Goal: Transaction & Acquisition: Purchase product/service

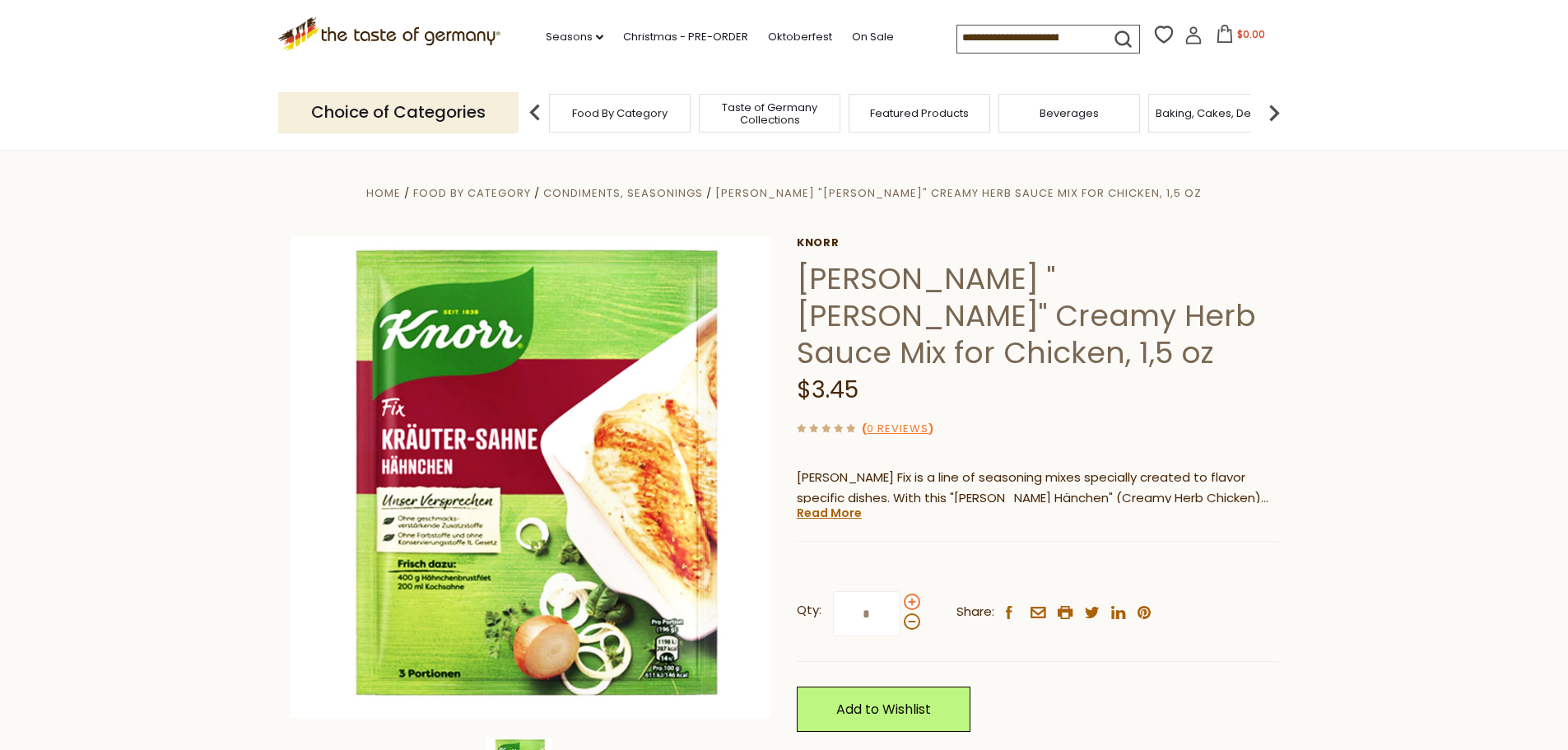
click at [915, 603] on span at bounding box center [912, 602] width 16 height 16
click at [901, 603] on input "*" at bounding box center [867, 613] width 67 height 45
click at [915, 603] on span at bounding box center [912, 602] width 16 height 16
click at [901, 603] on input "*" at bounding box center [867, 613] width 67 height 45
click at [915, 603] on span at bounding box center [912, 602] width 16 height 16
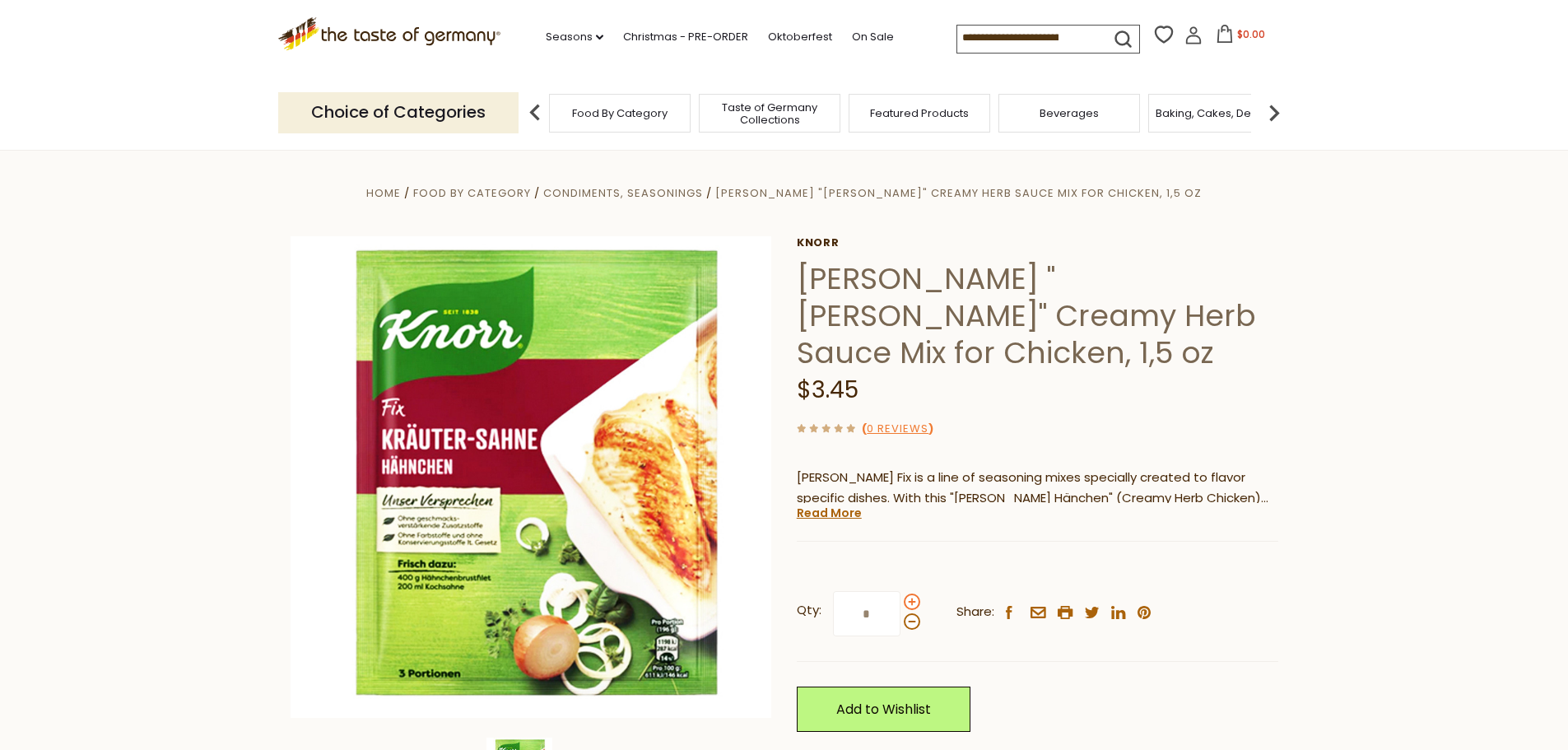
click at [901, 603] on input "*" at bounding box center [867, 613] width 67 height 45
type input "*"
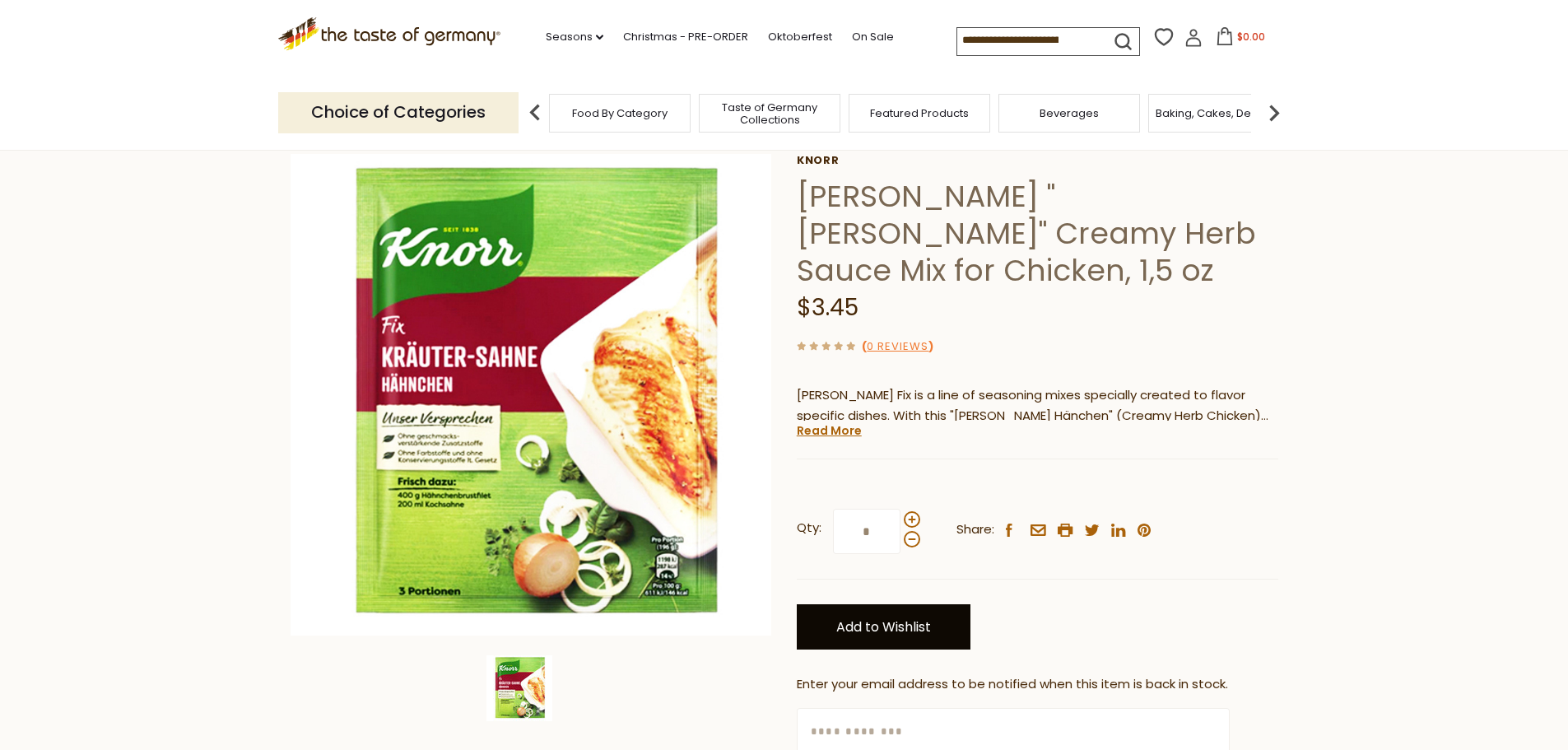
click at [902, 624] on link "Add to Wishlist" at bounding box center [884, 627] width 173 height 45
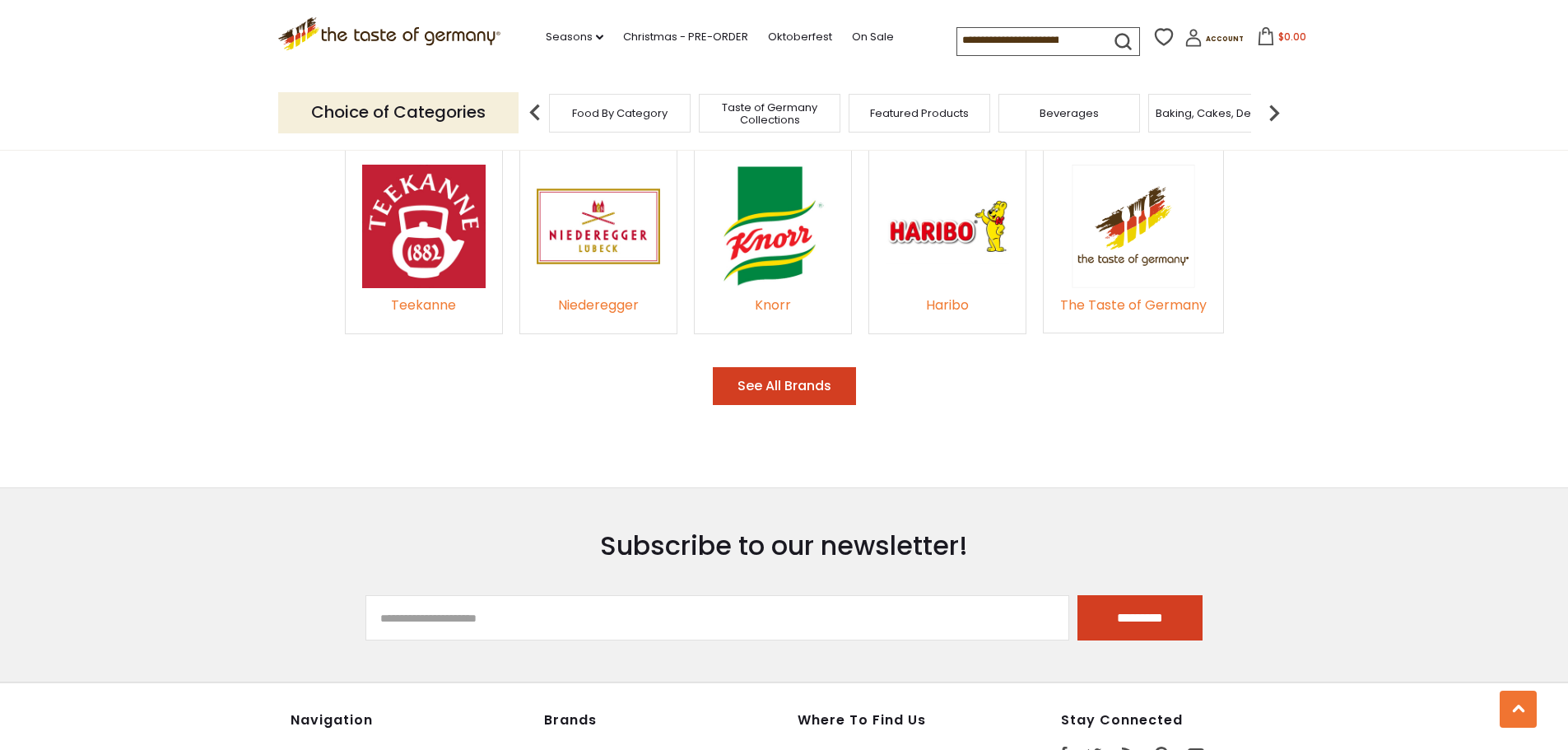
scroll to position [2476, 0]
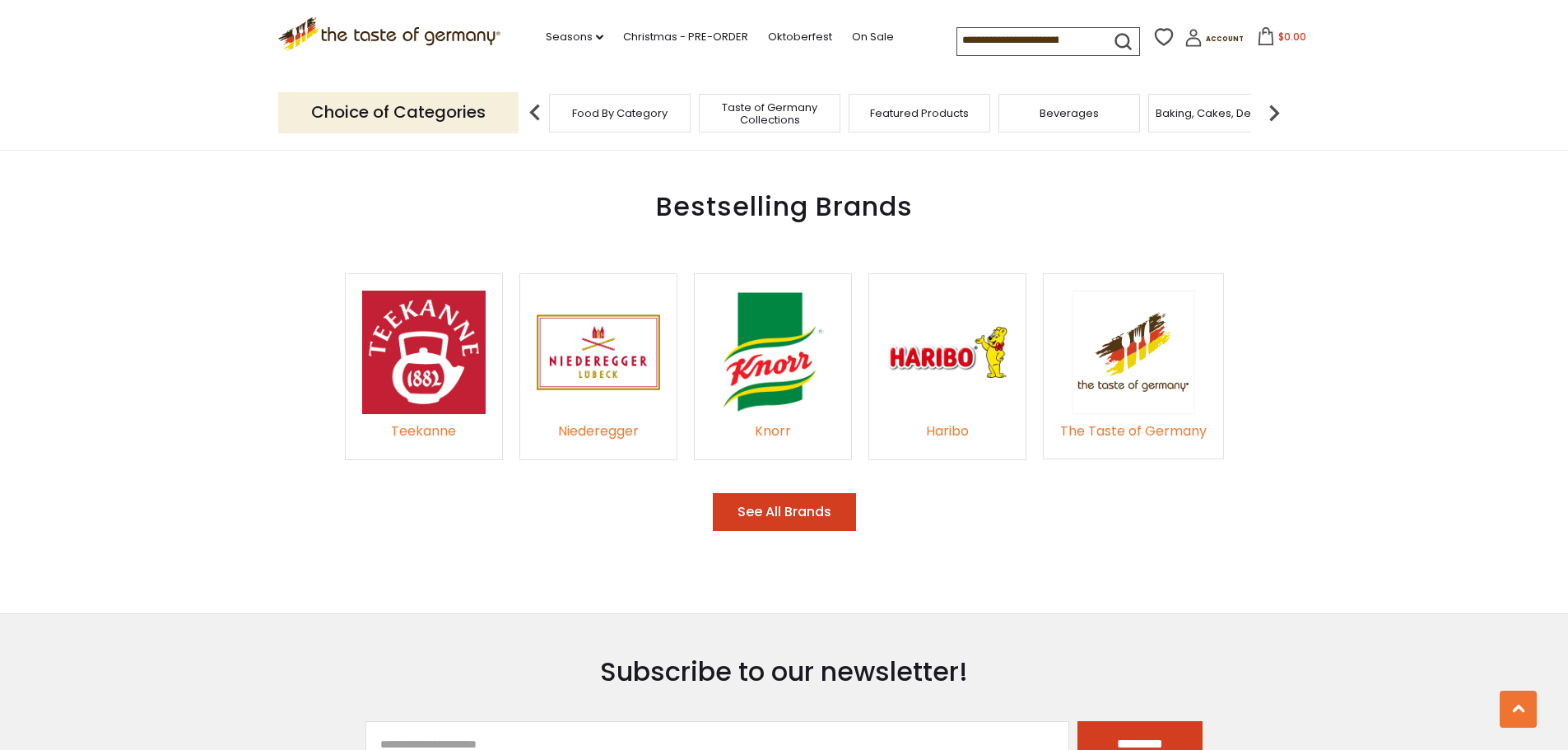
click at [786, 382] on img at bounding box center [773, 352] width 123 height 123
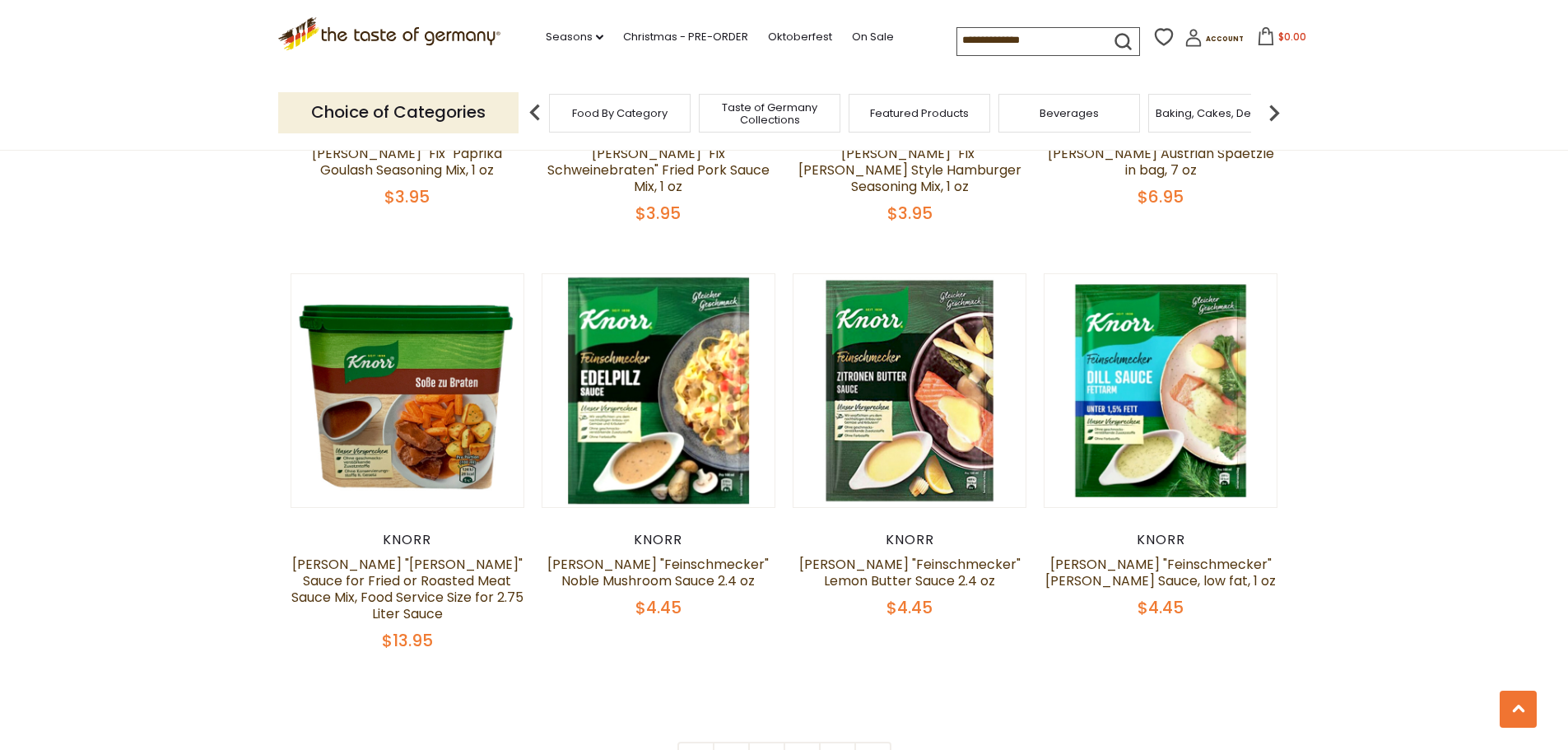
scroll to position [3294, 0]
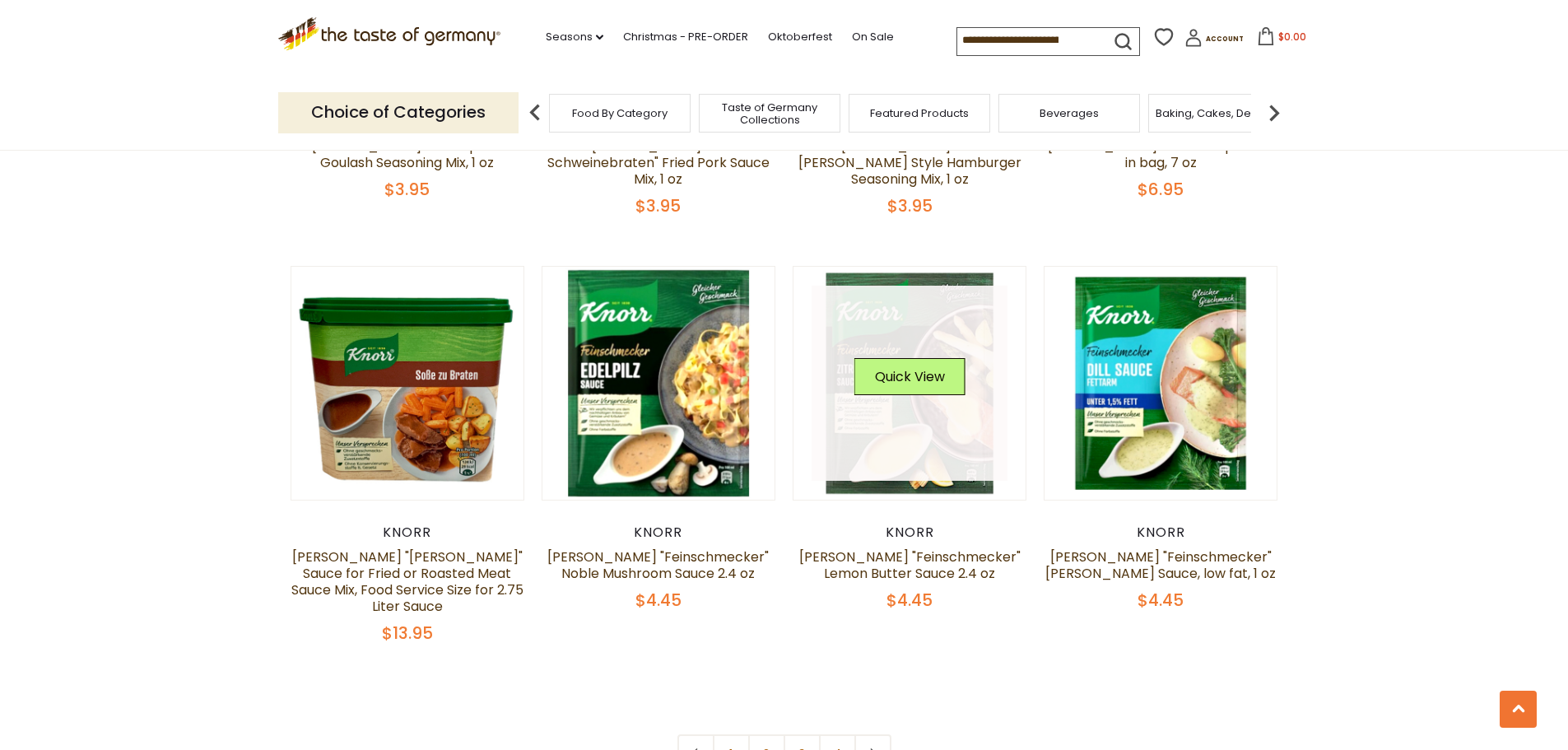
click at [926, 355] on link at bounding box center [910, 384] width 196 height 196
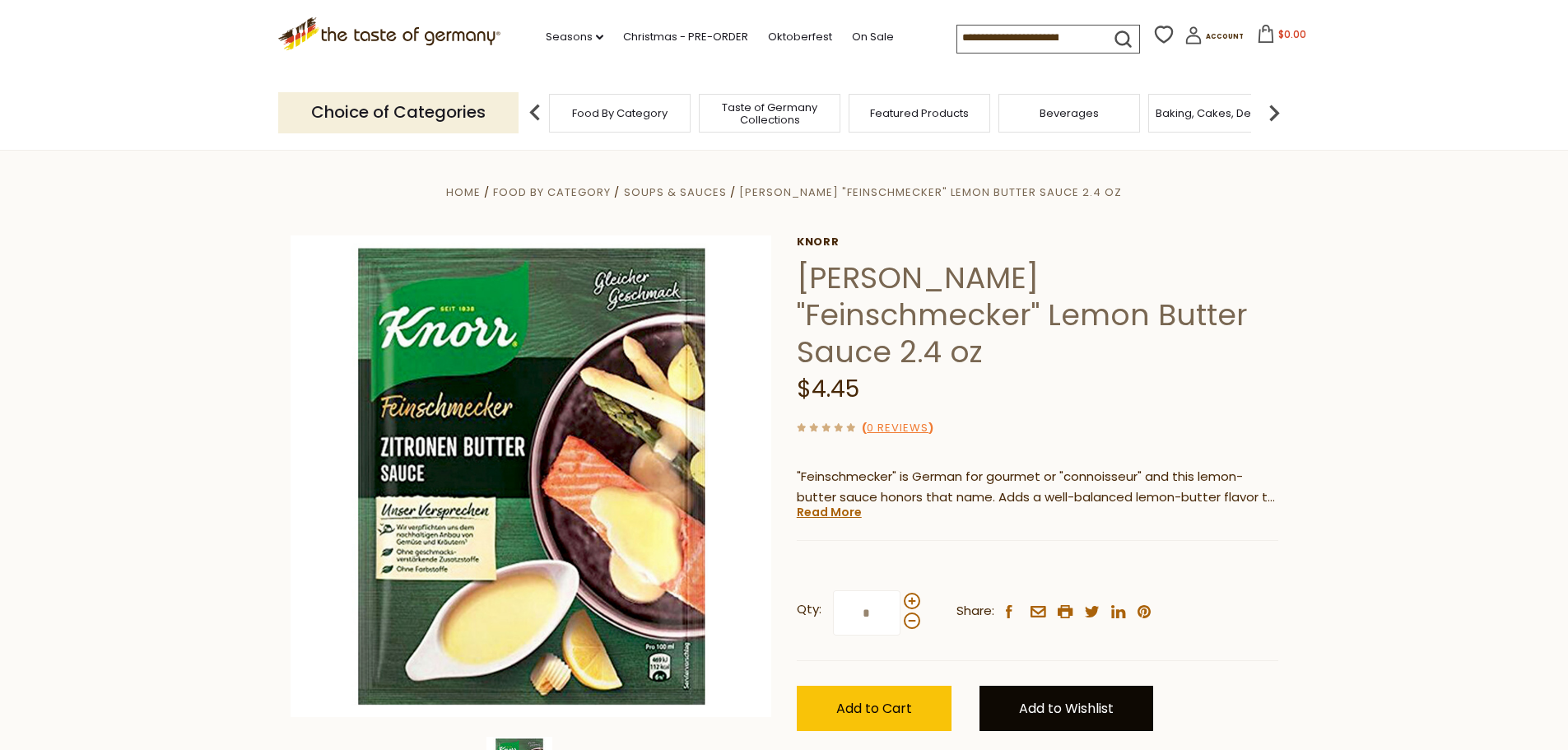
click at [1041, 685] on link "Add to Wishlist" at bounding box center [1067, 708] width 173 height 45
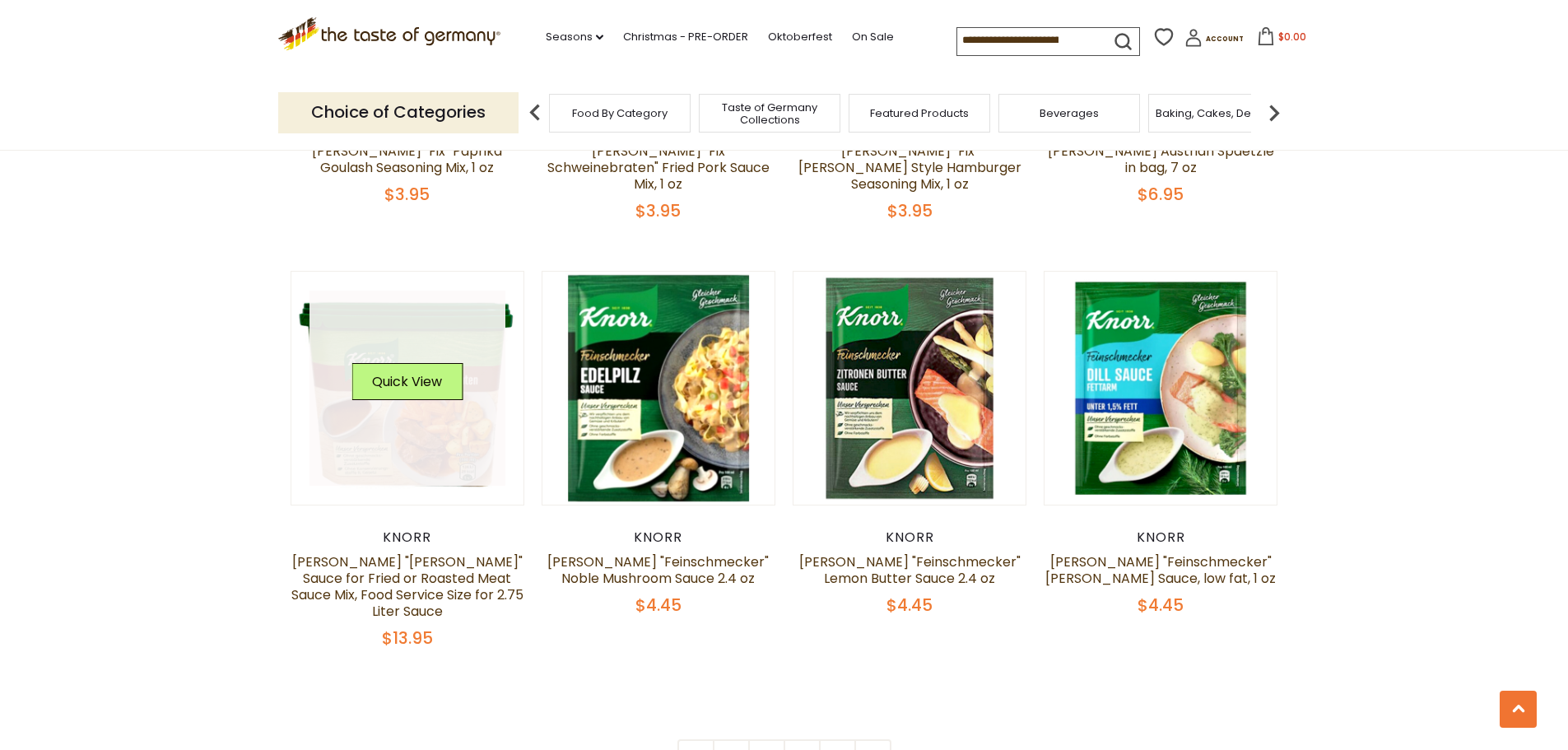
scroll to position [3249, 0]
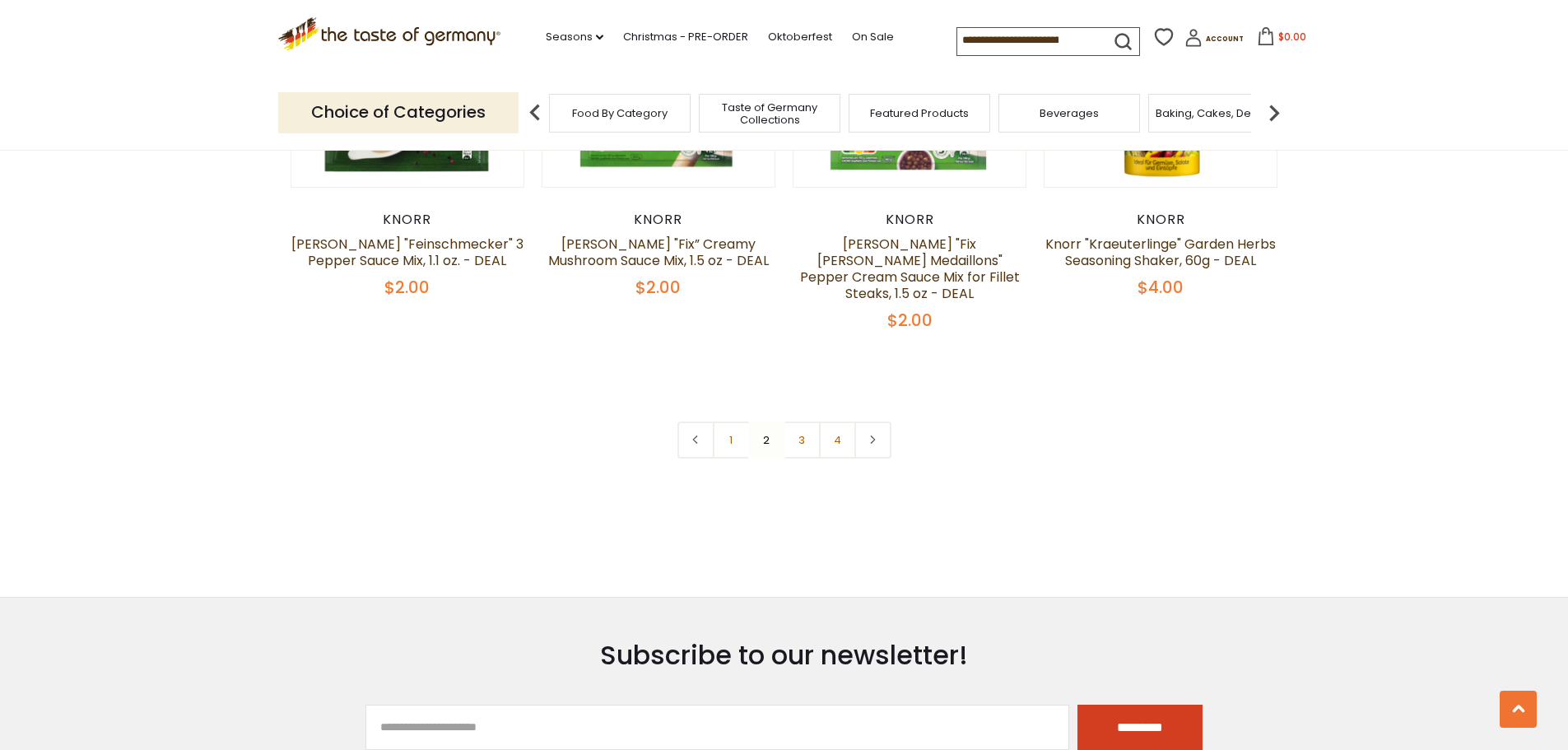
scroll to position [3591, 0]
click at [813, 421] on link "3" at bounding box center [802, 439] width 37 height 37
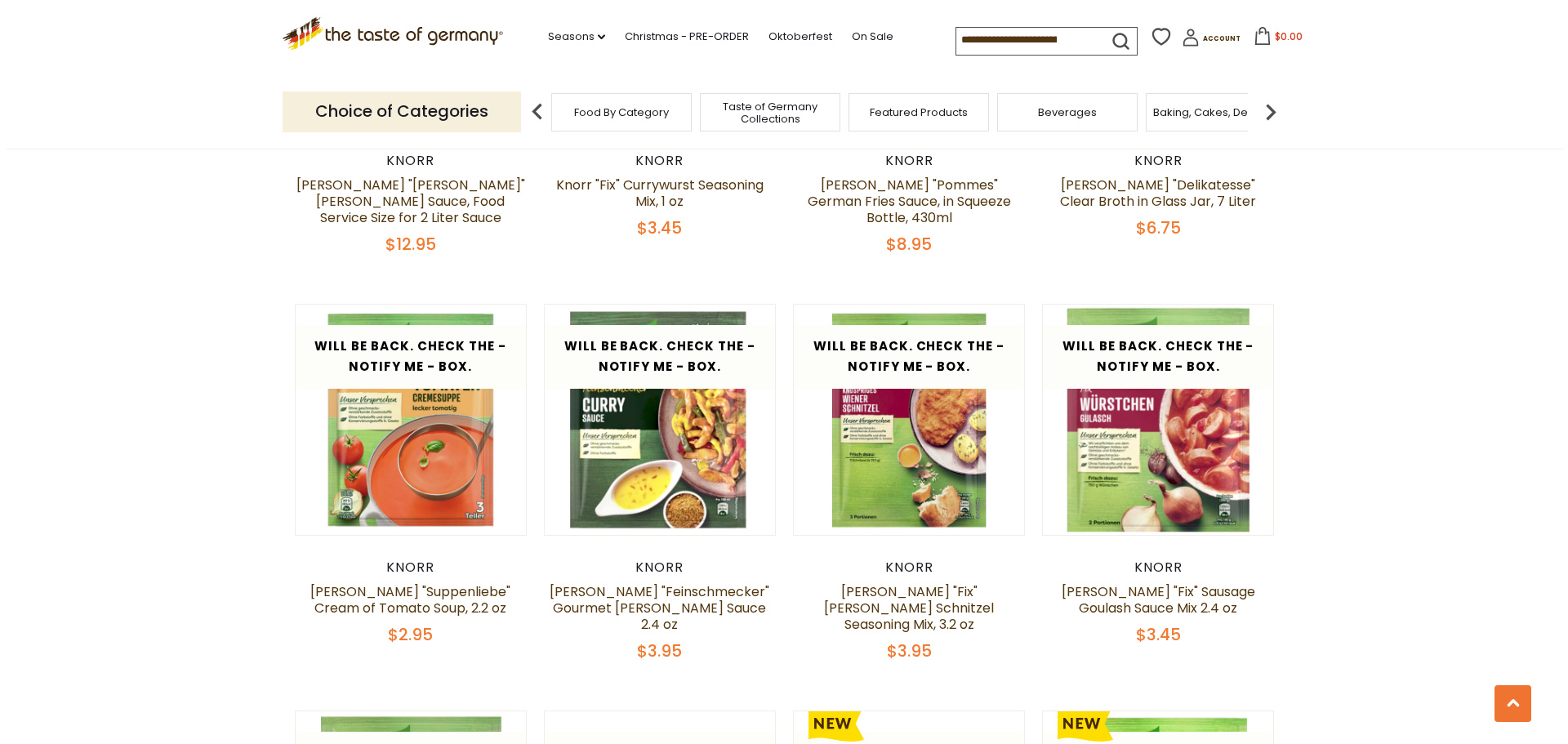
scroll to position [2664, 0]
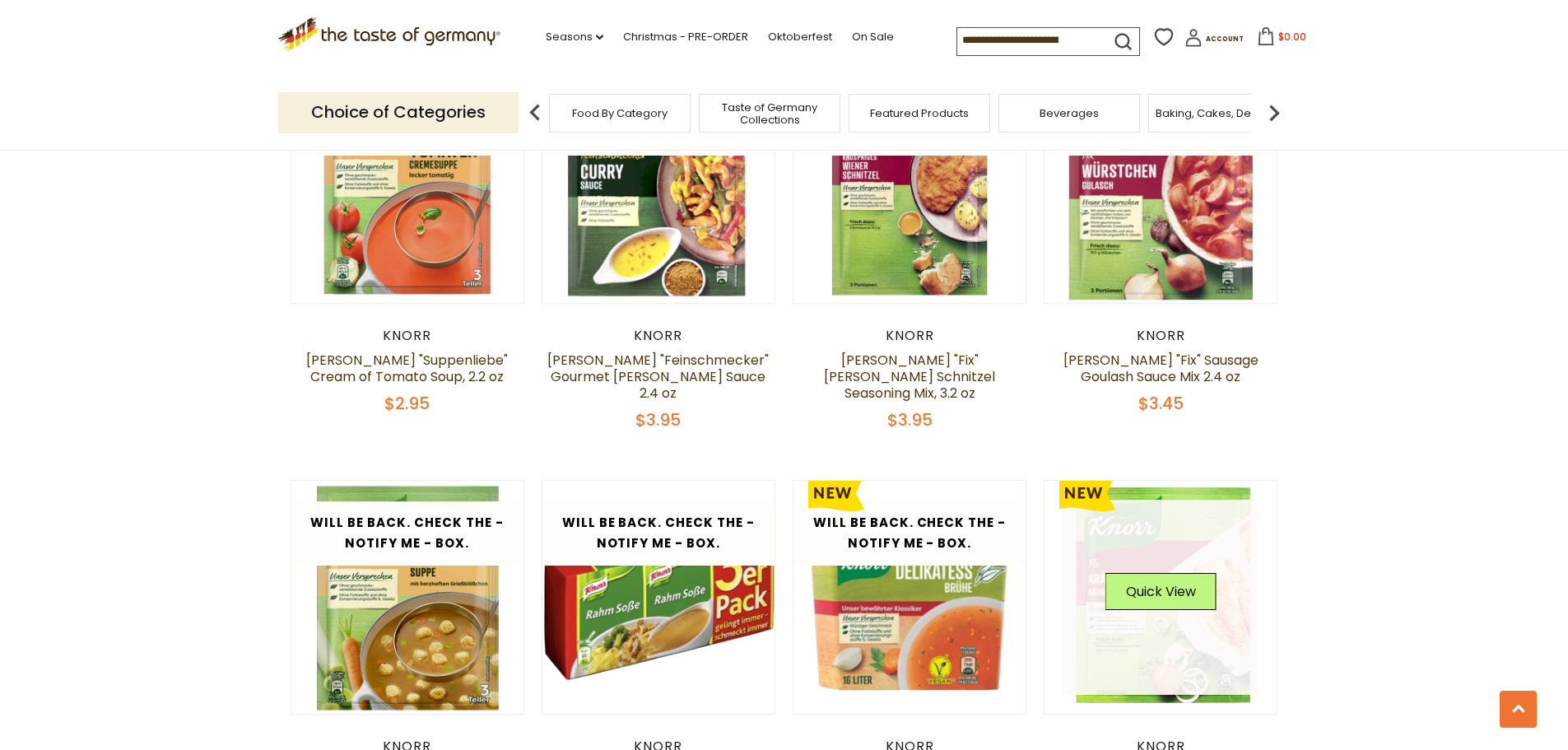
click at [1179, 573] on div "Quick View" at bounding box center [1161, 597] width 111 height 49
click at [1164, 573] on button "Quick View" at bounding box center [1161, 591] width 111 height 37
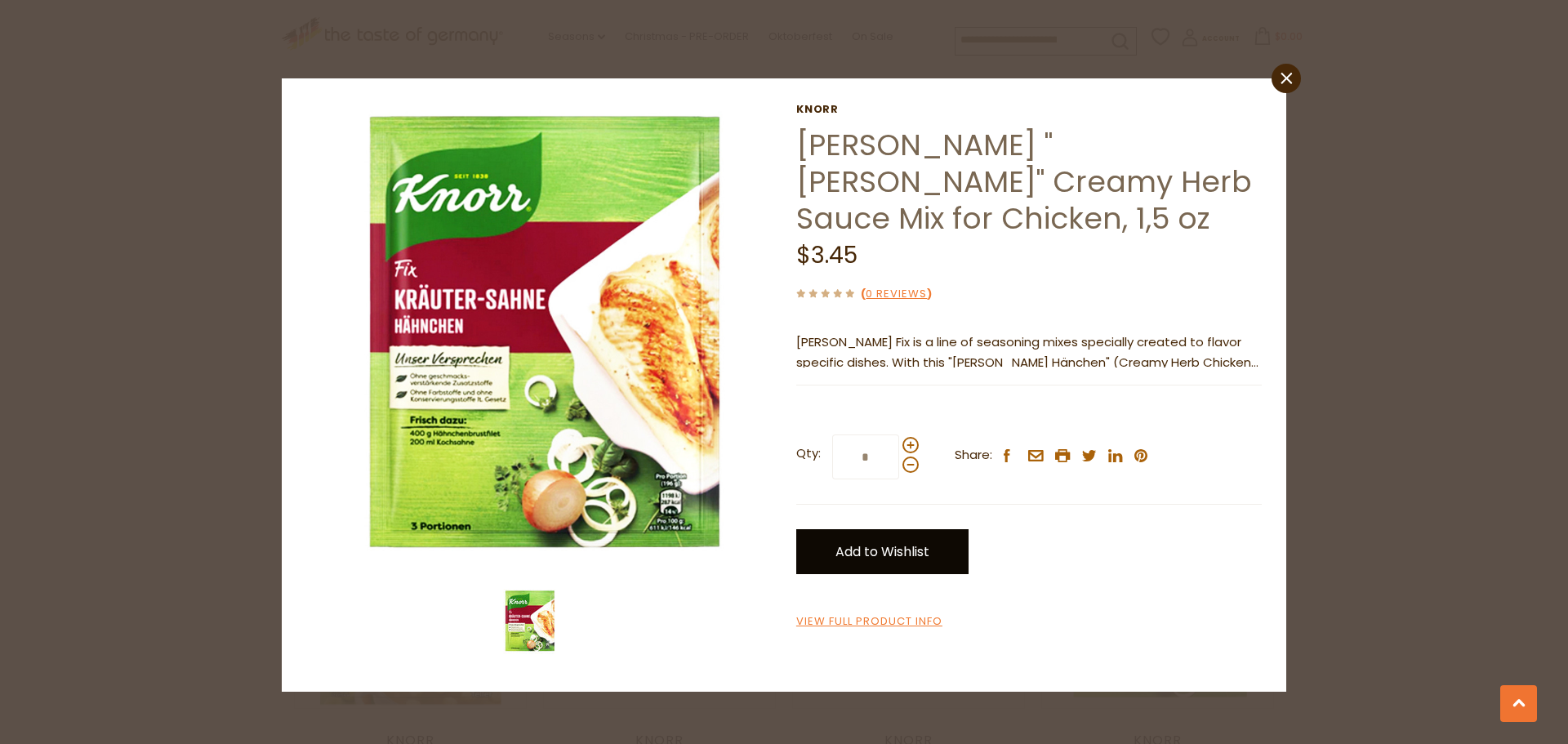
click at [880, 556] on link "Add to Wishlist" at bounding box center [882, 551] width 172 height 45
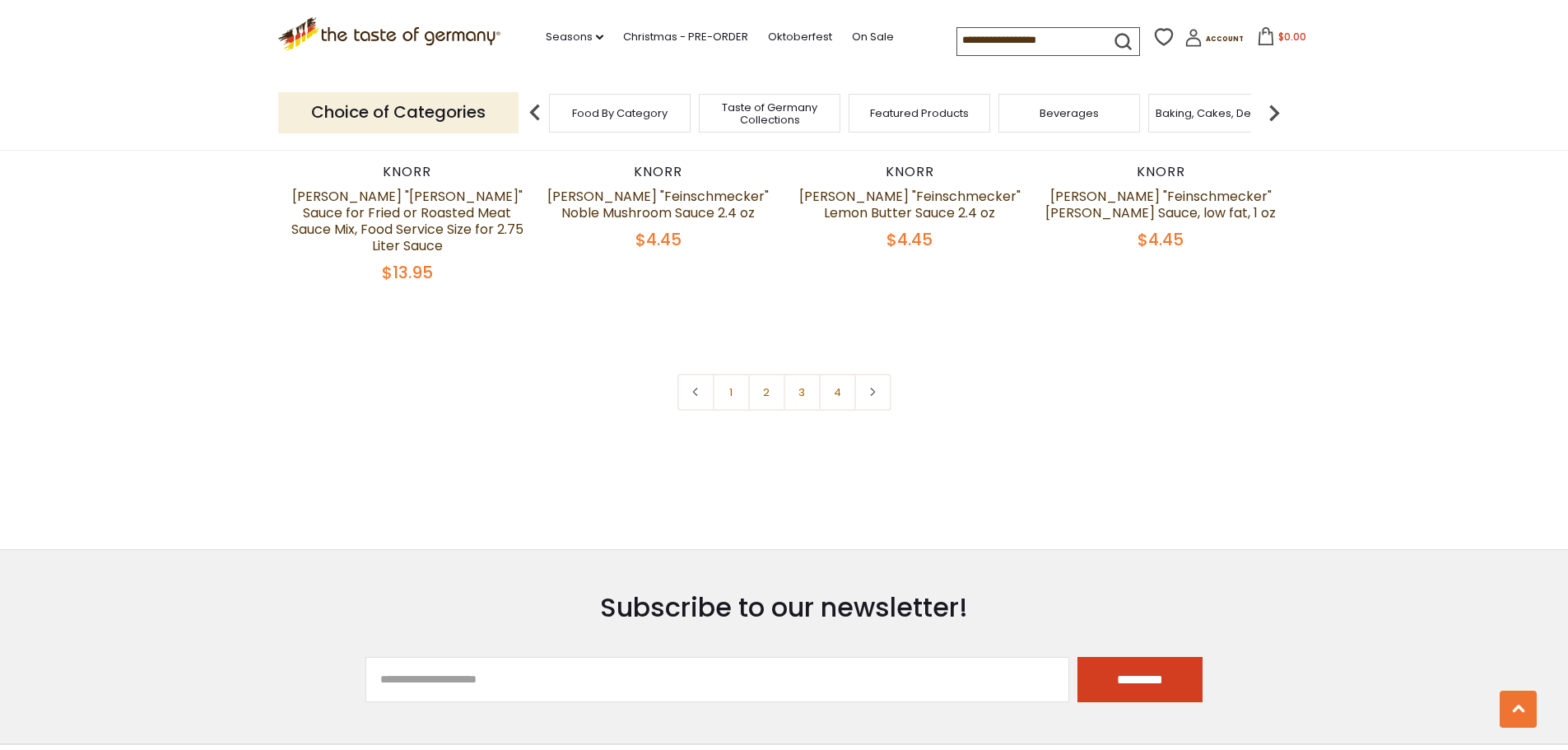
scroll to position [3661, 0]
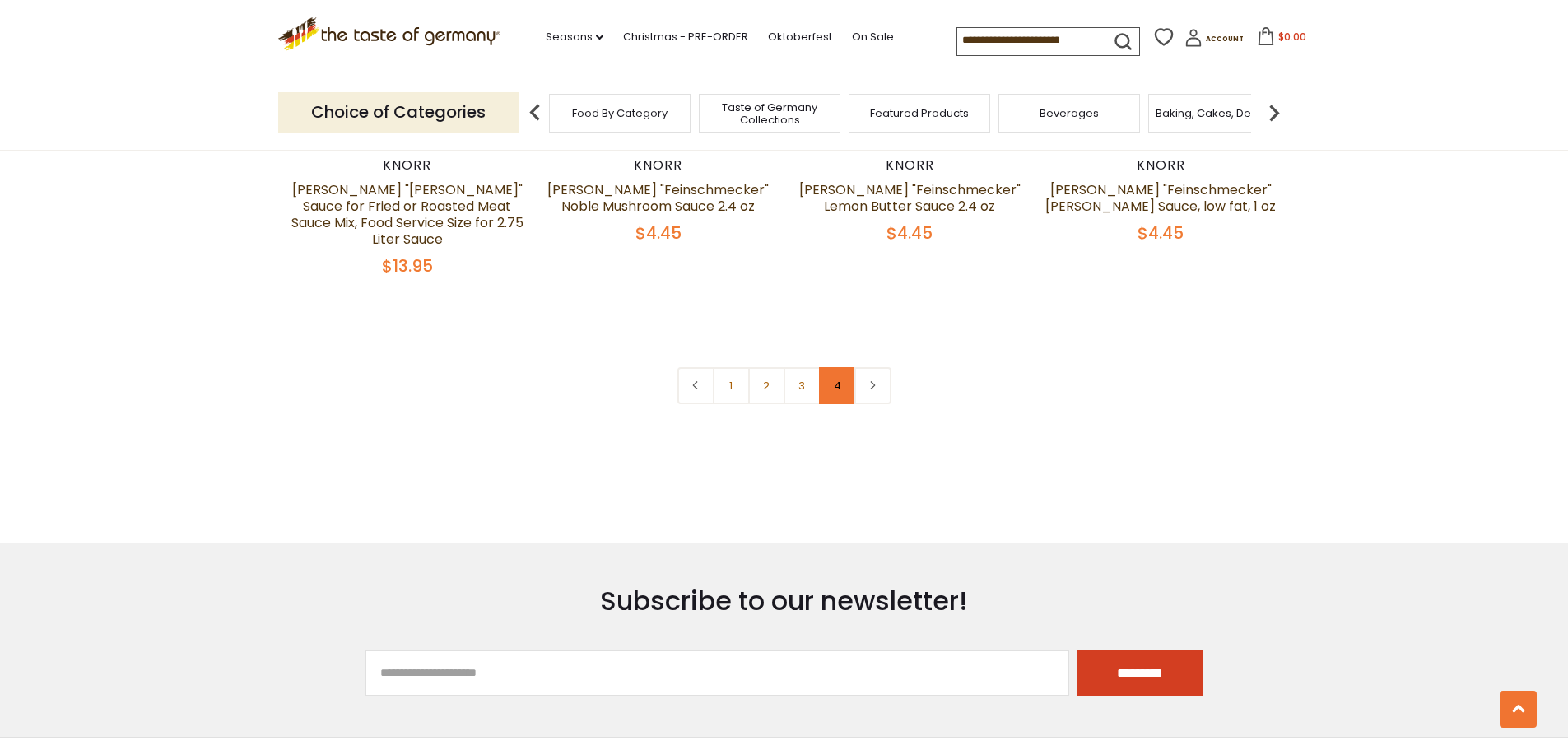
click at [843, 367] on link "4" at bounding box center [837, 385] width 37 height 37
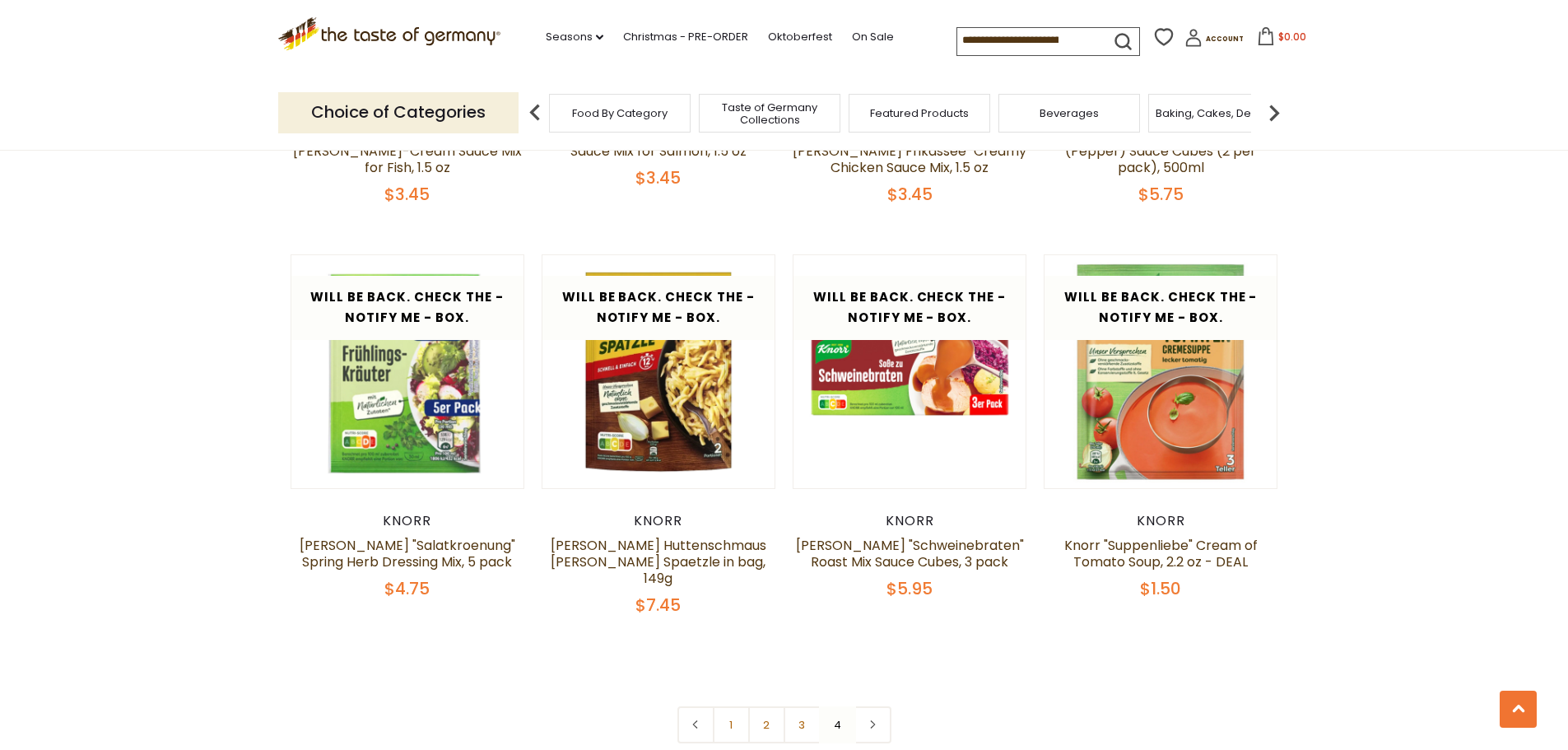
scroll to position [1483, 0]
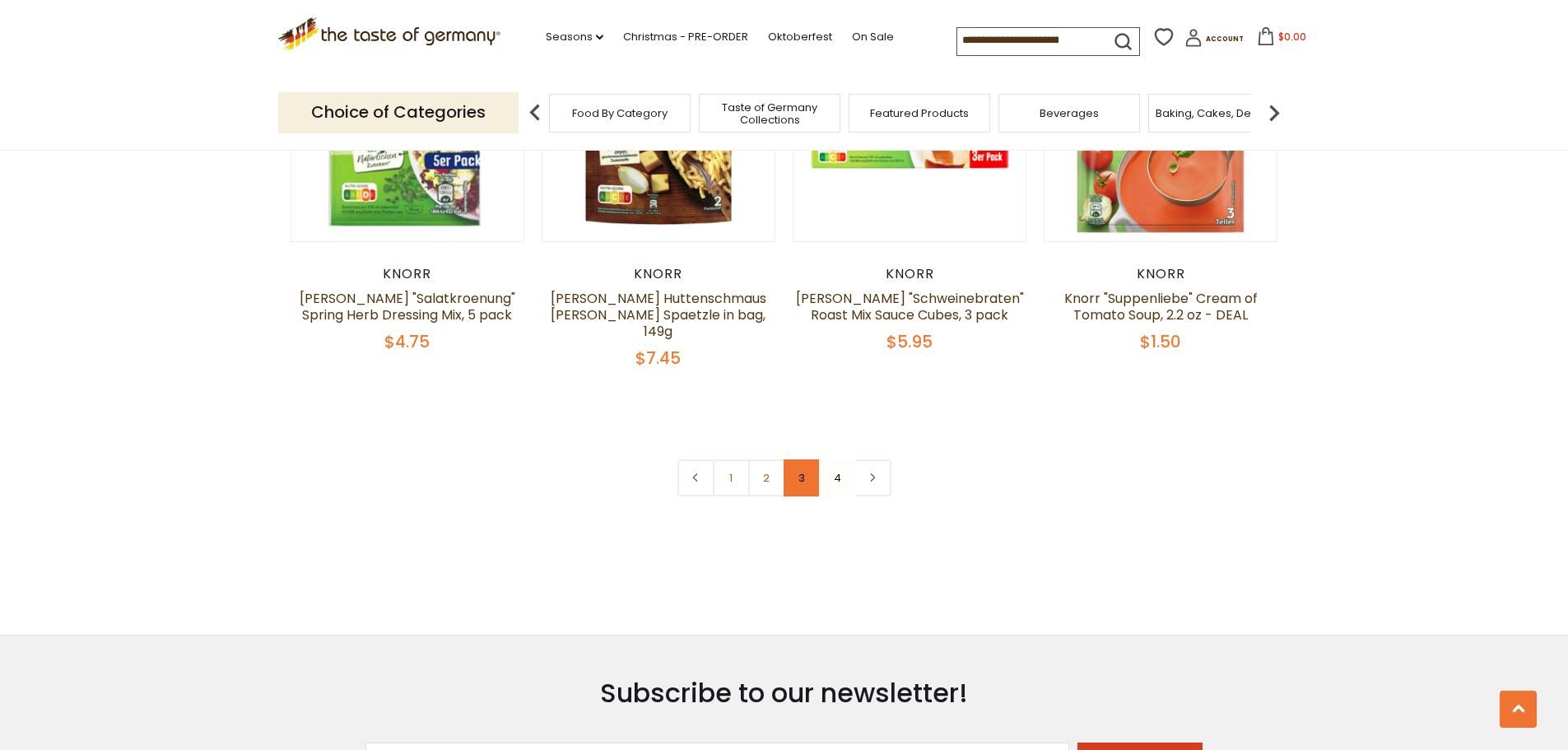
click at [798, 459] on link "3" at bounding box center [802, 478] width 37 height 37
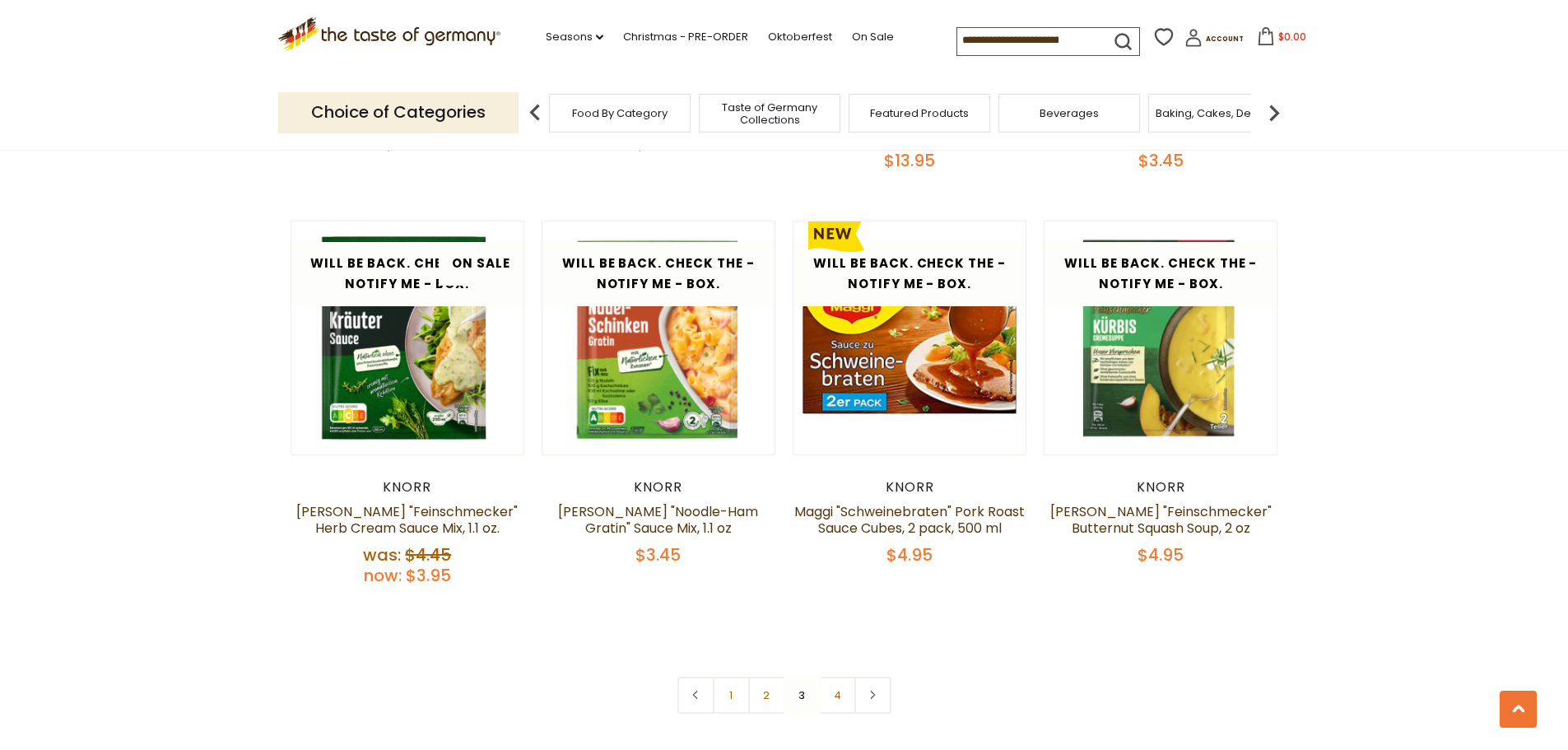
scroll to position [3376, 0]
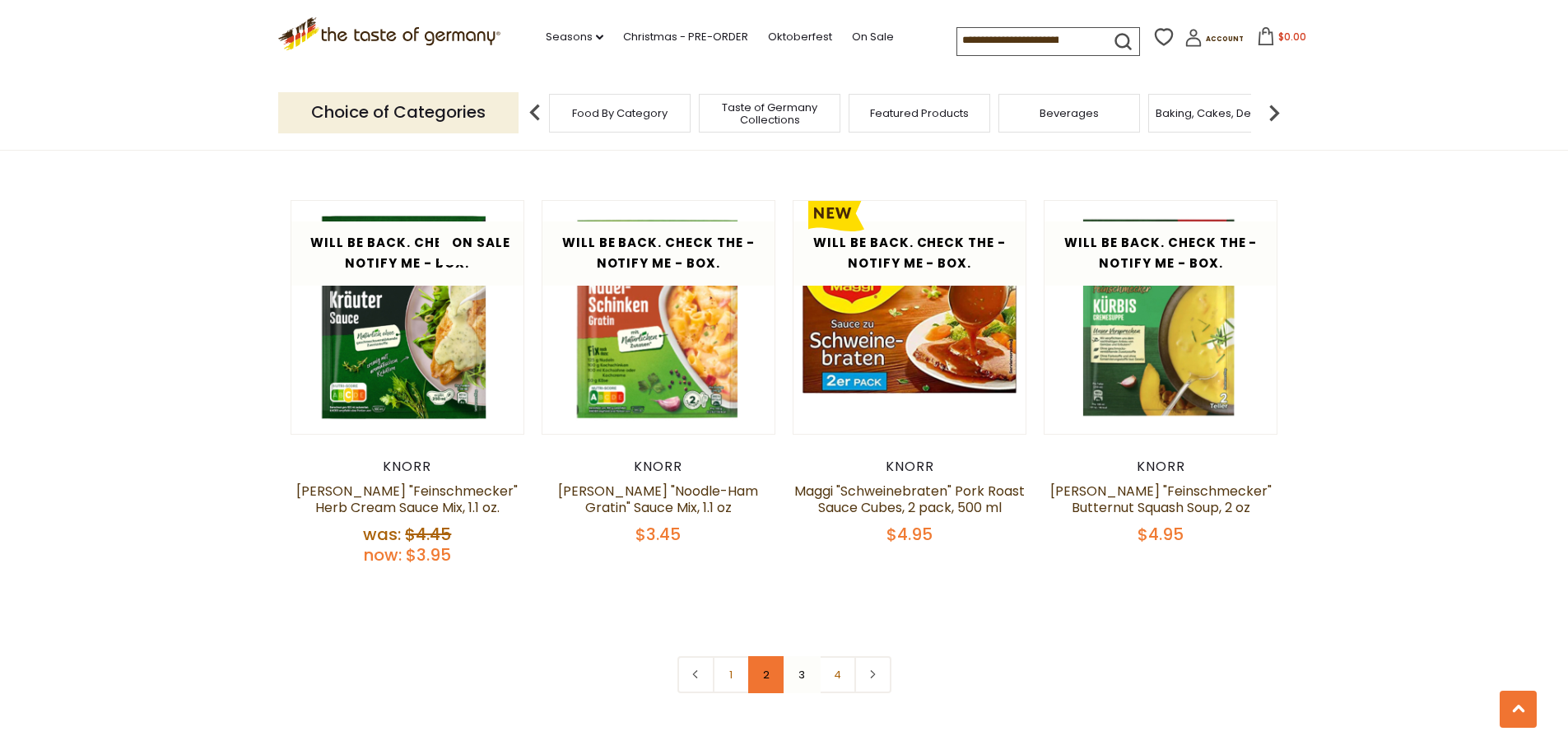
click at [769, 657] on link "2" at bounding box center [766, 675] width 37 height 37
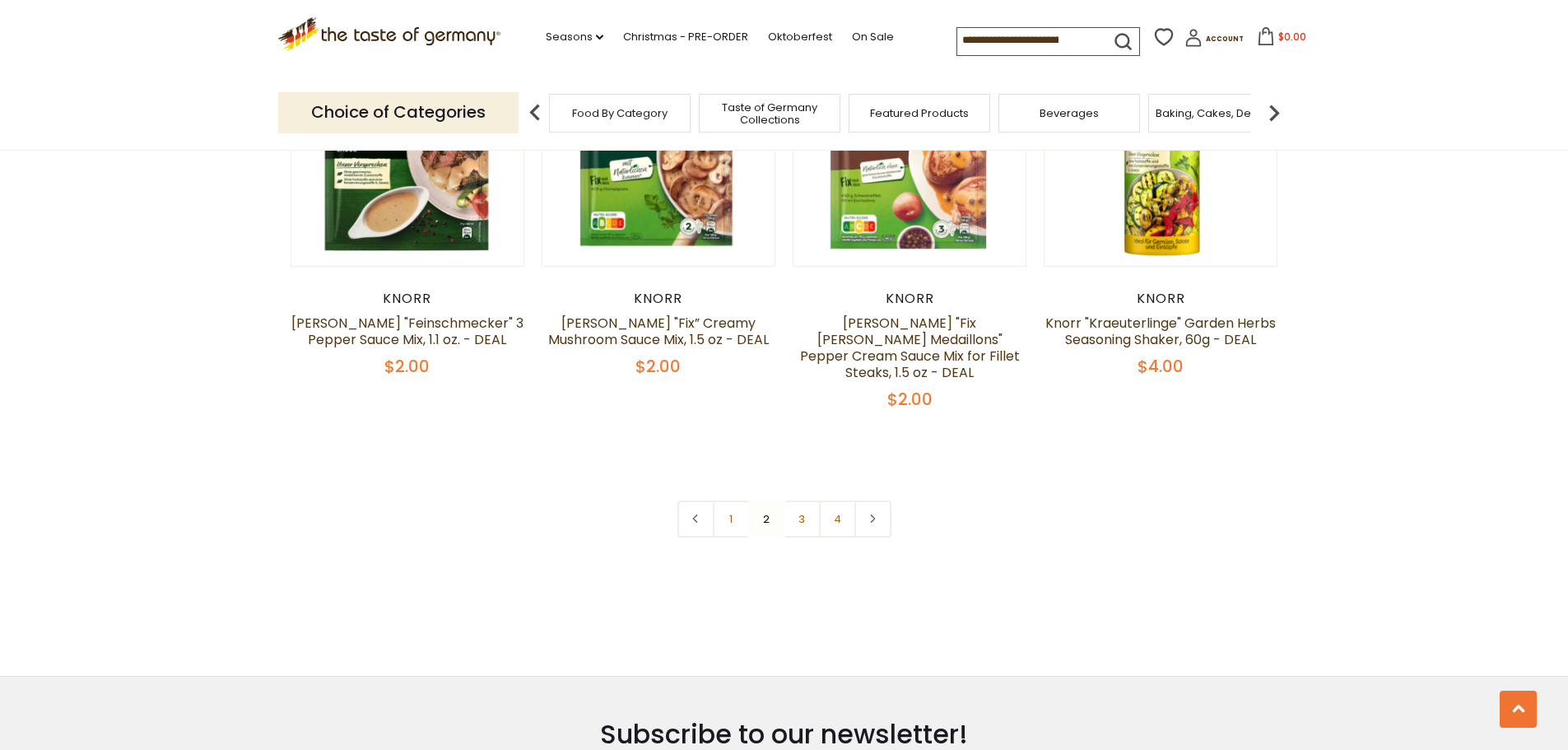
scroll to position [3541, 0]
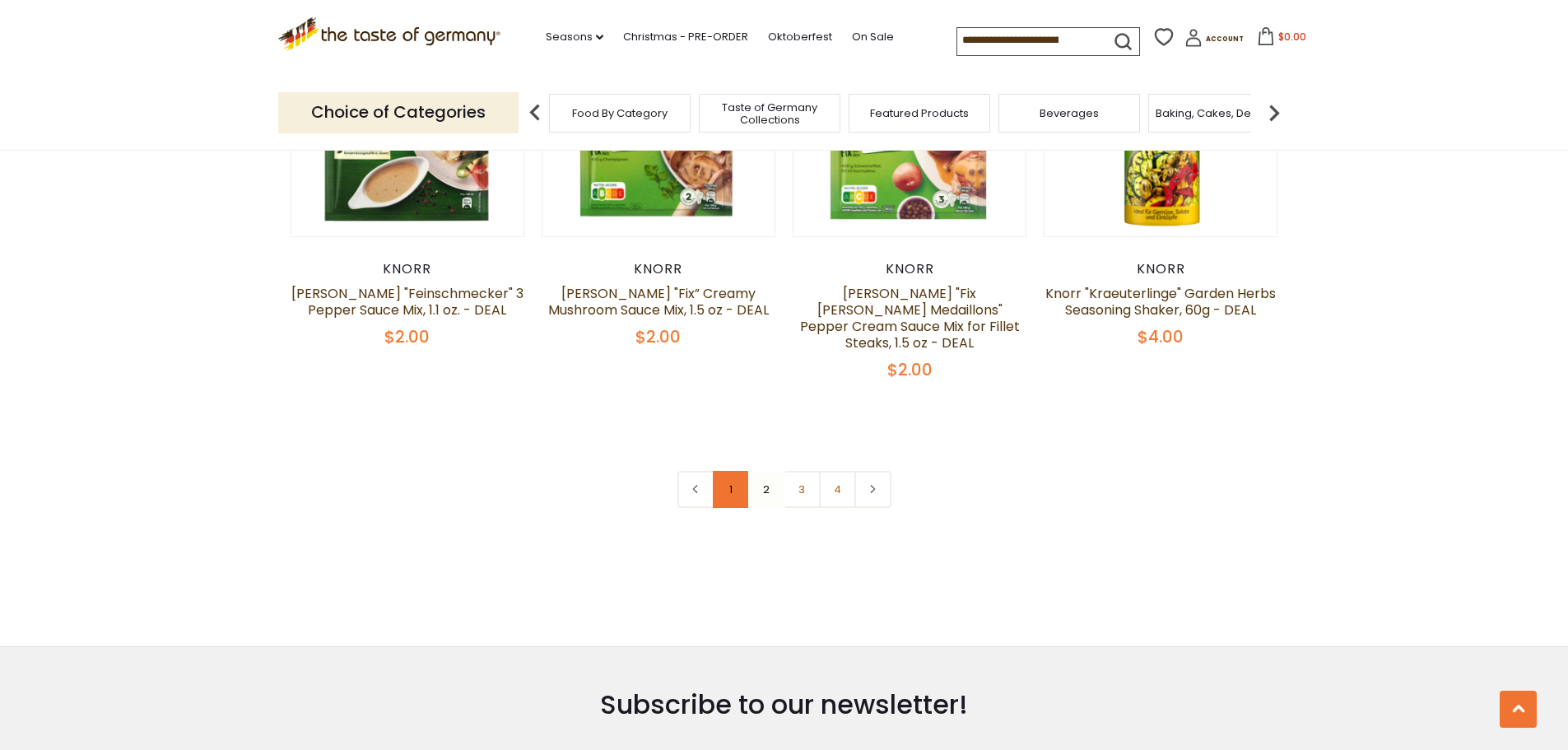
click at [741, 471] on link "1" at bounding box center [732, 489] width 37 height 37
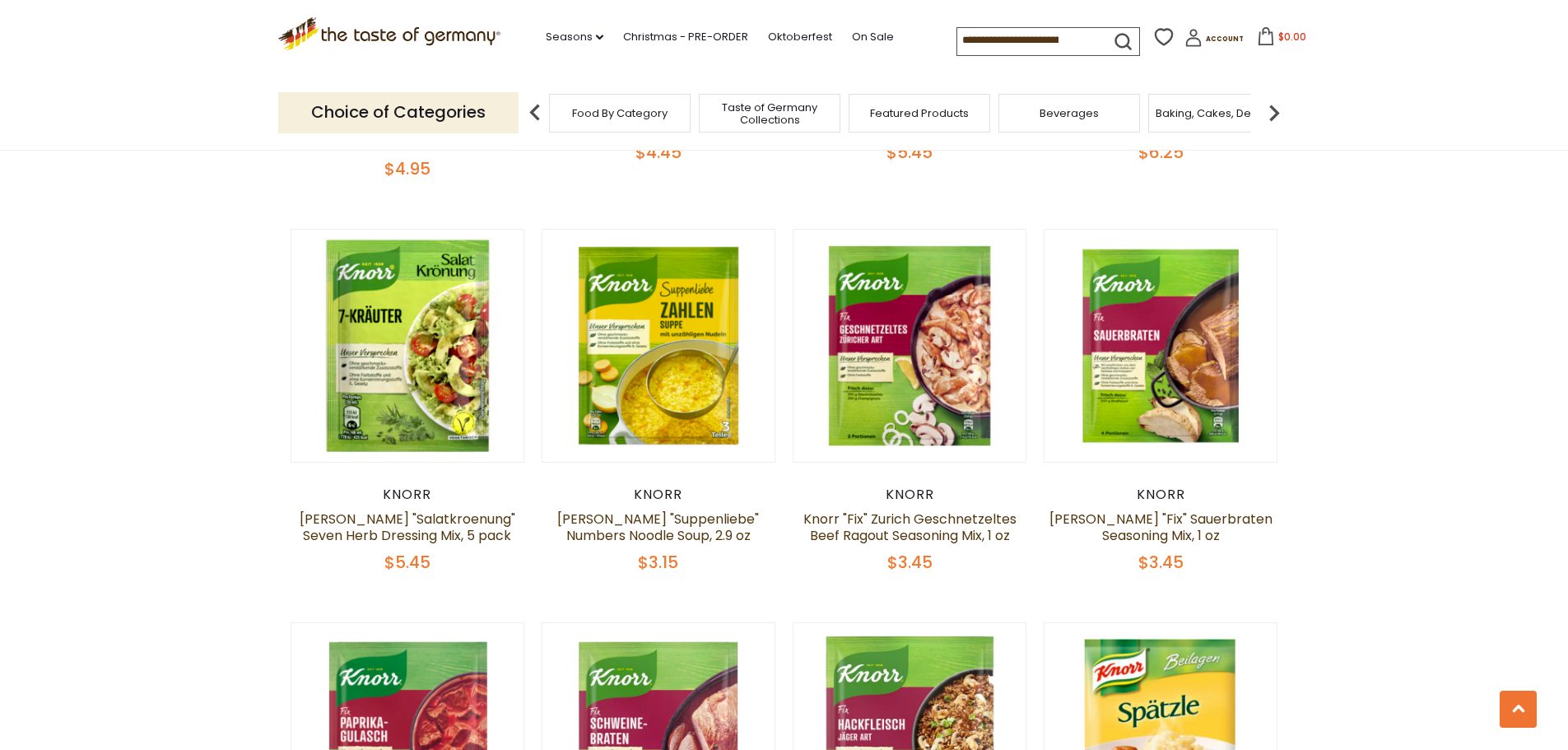
scroll to position [2454, 0]
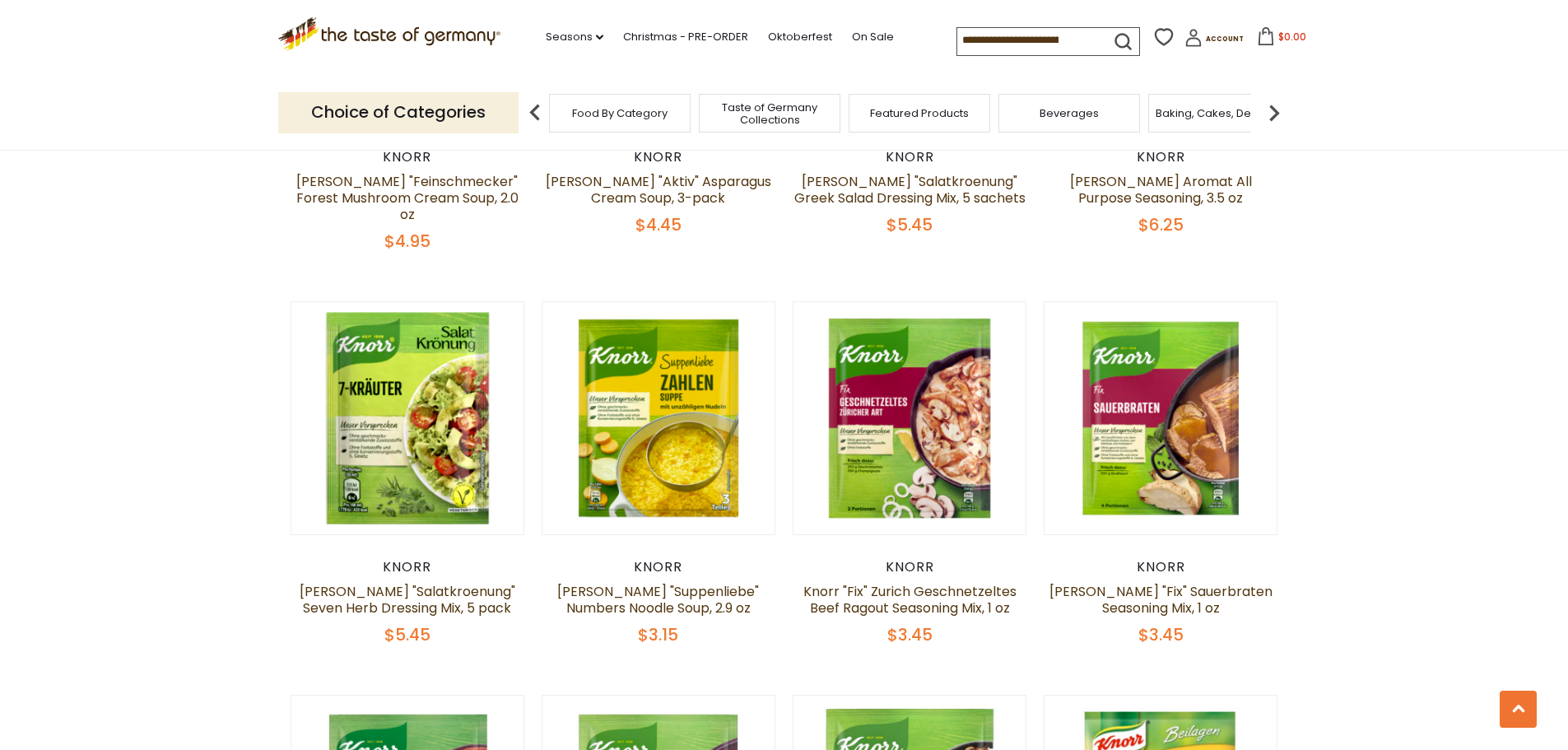
click at [1277, 111] on img at bounding box center [1274, 113] width 33 height 33
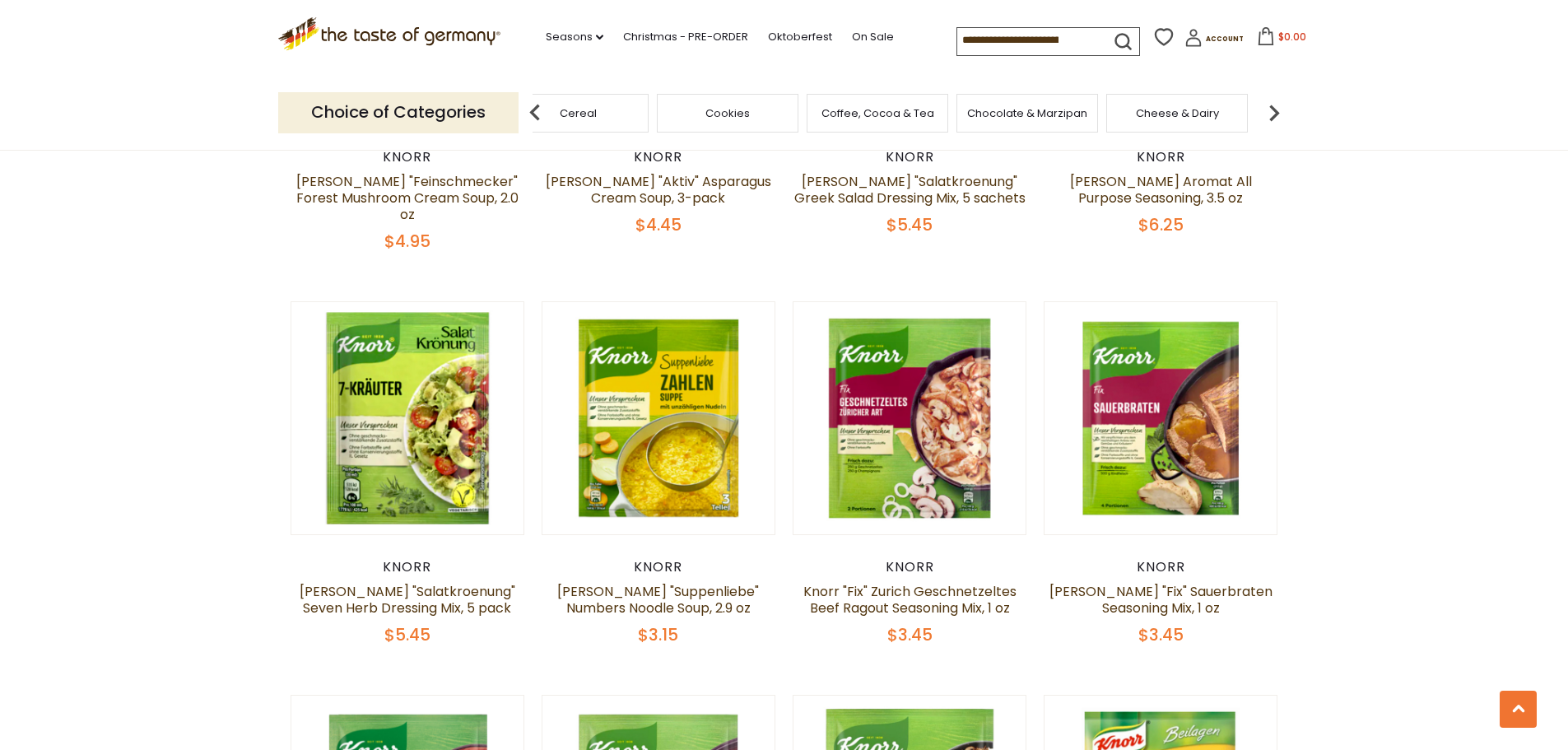
click at [1277, 111] on img at bounding box center [1274, 113] width 33 height 33
click at [900, 109] on span "Condiments, Seasonings" at bounding box center [890, 114] width 132 height 25
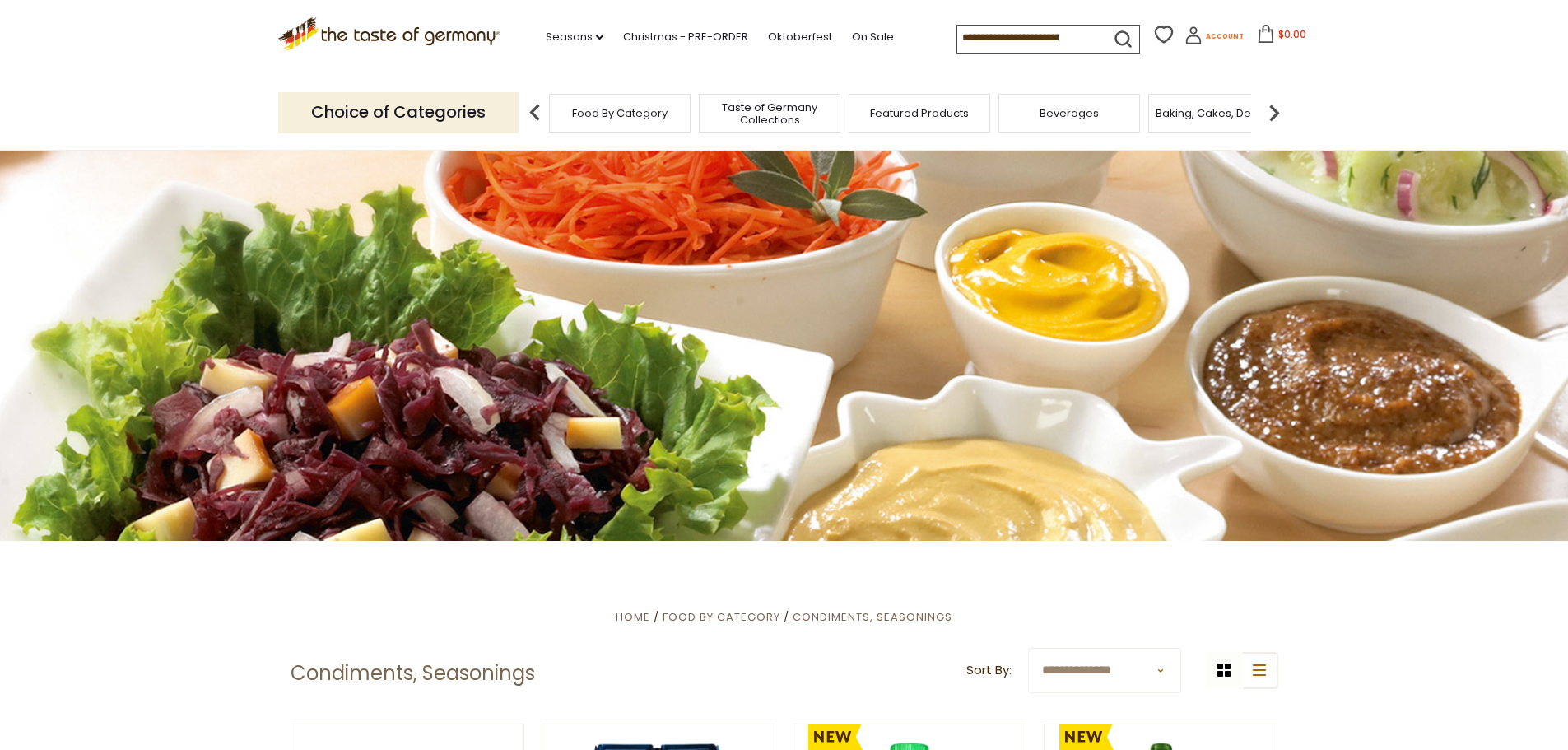
click at [1206, 33] on span "Account" at bounding box center [1224, 36] width 38 height 9
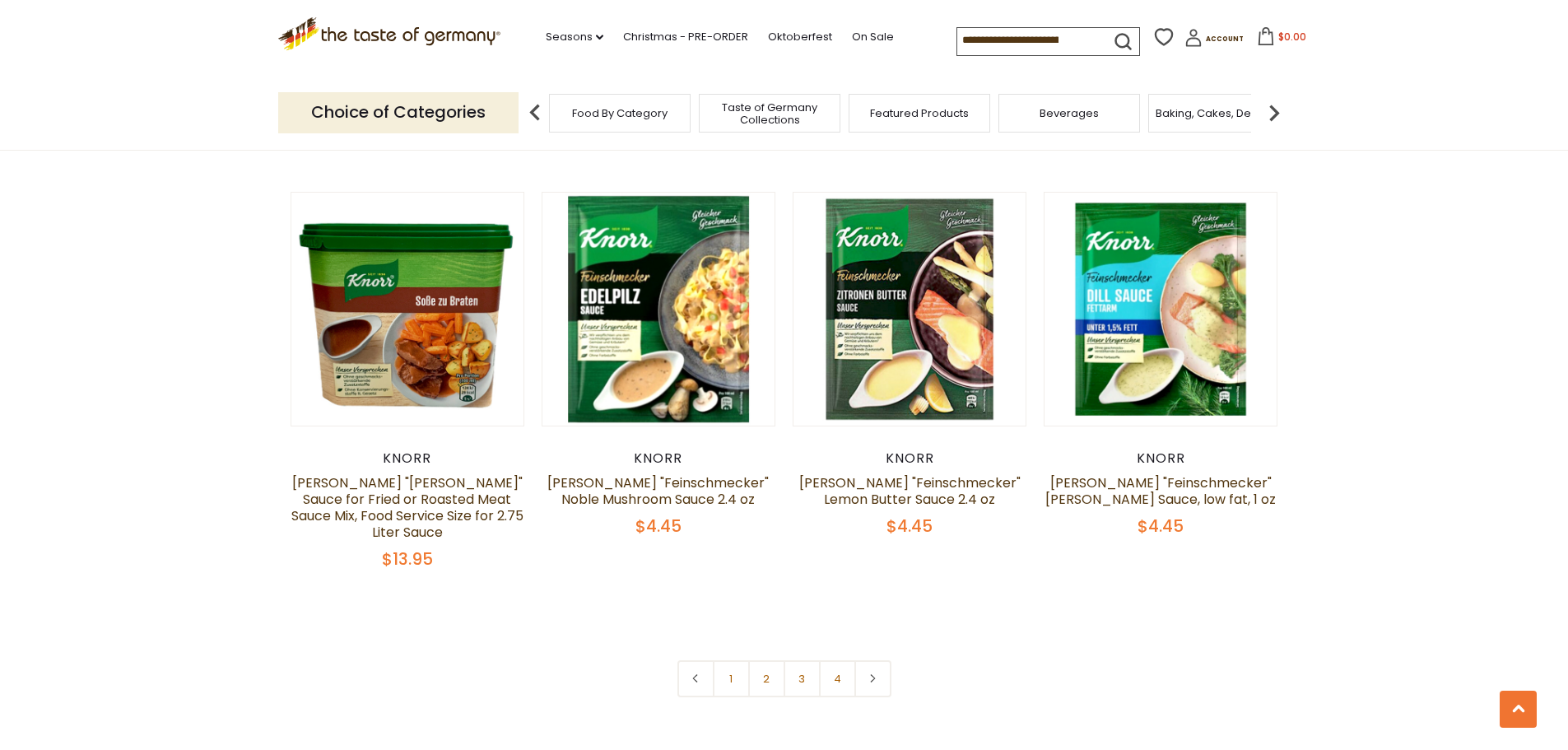
scroll to position [3458, 0]
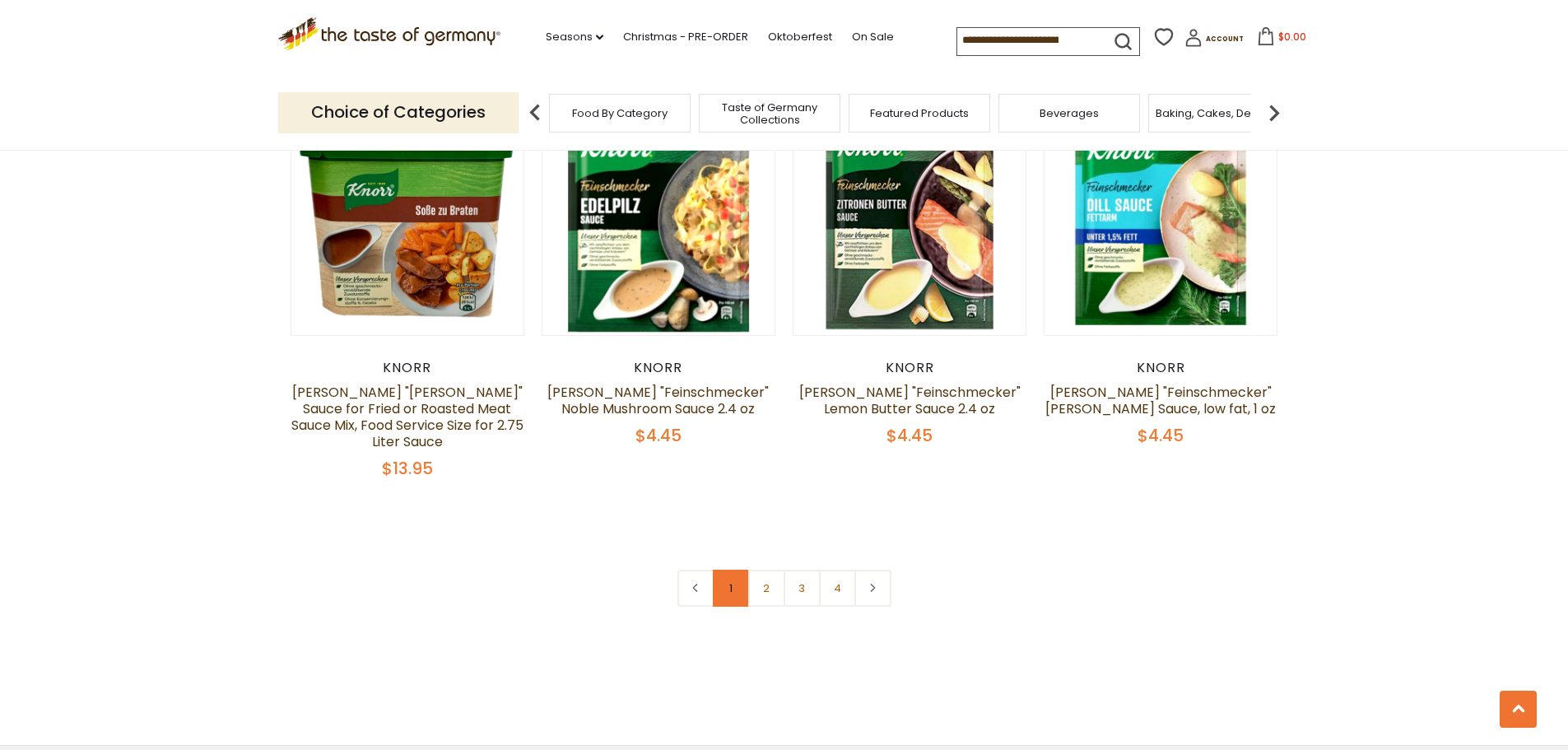
click at [741, 570] on link "1" at bounding box center [732, 588] width 37 height 37
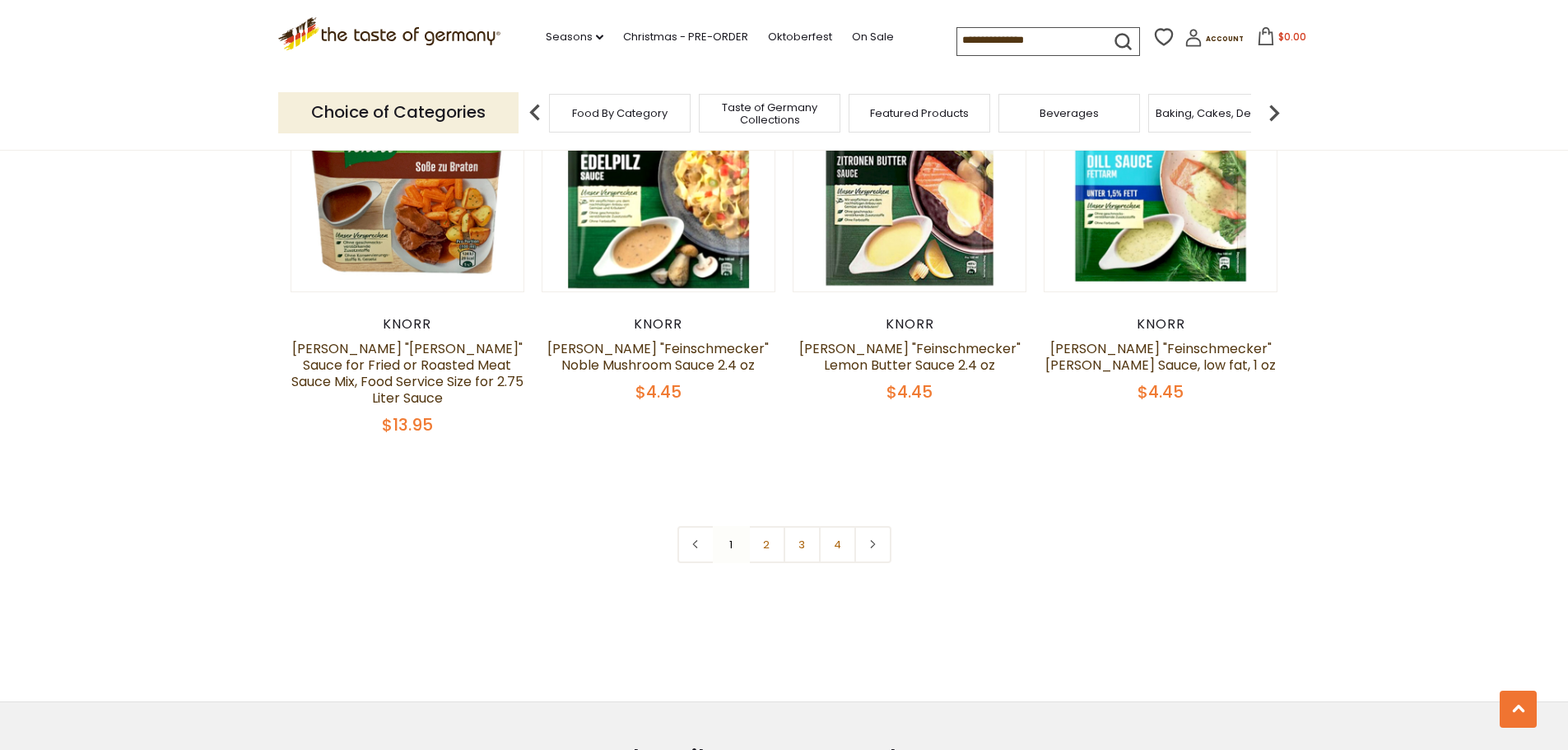
scroll to position [3508, 0]
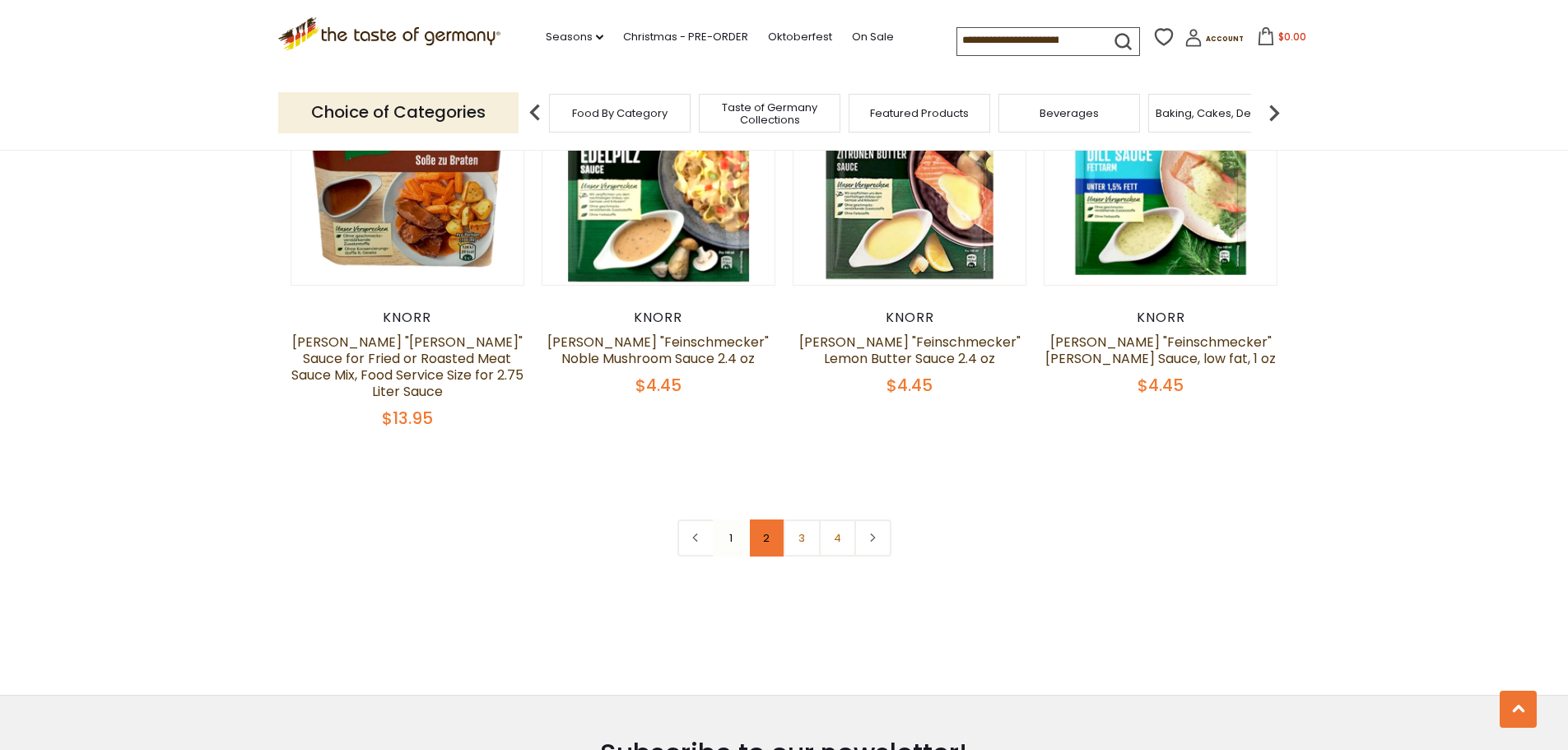
click at [771, 520] on link "2" at bounding box center [766, 538] width 37 height 37
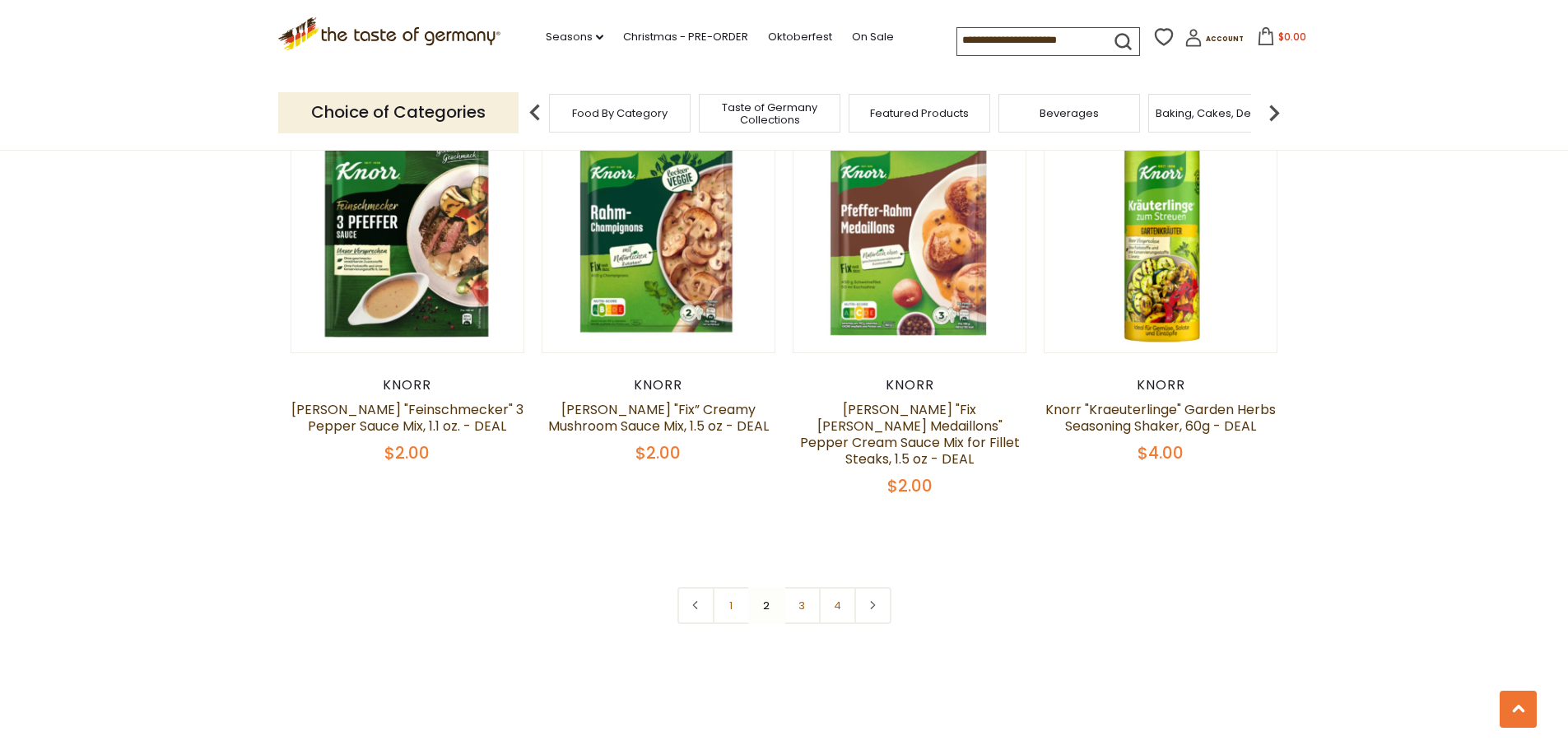
scroll to position [3427, 0]
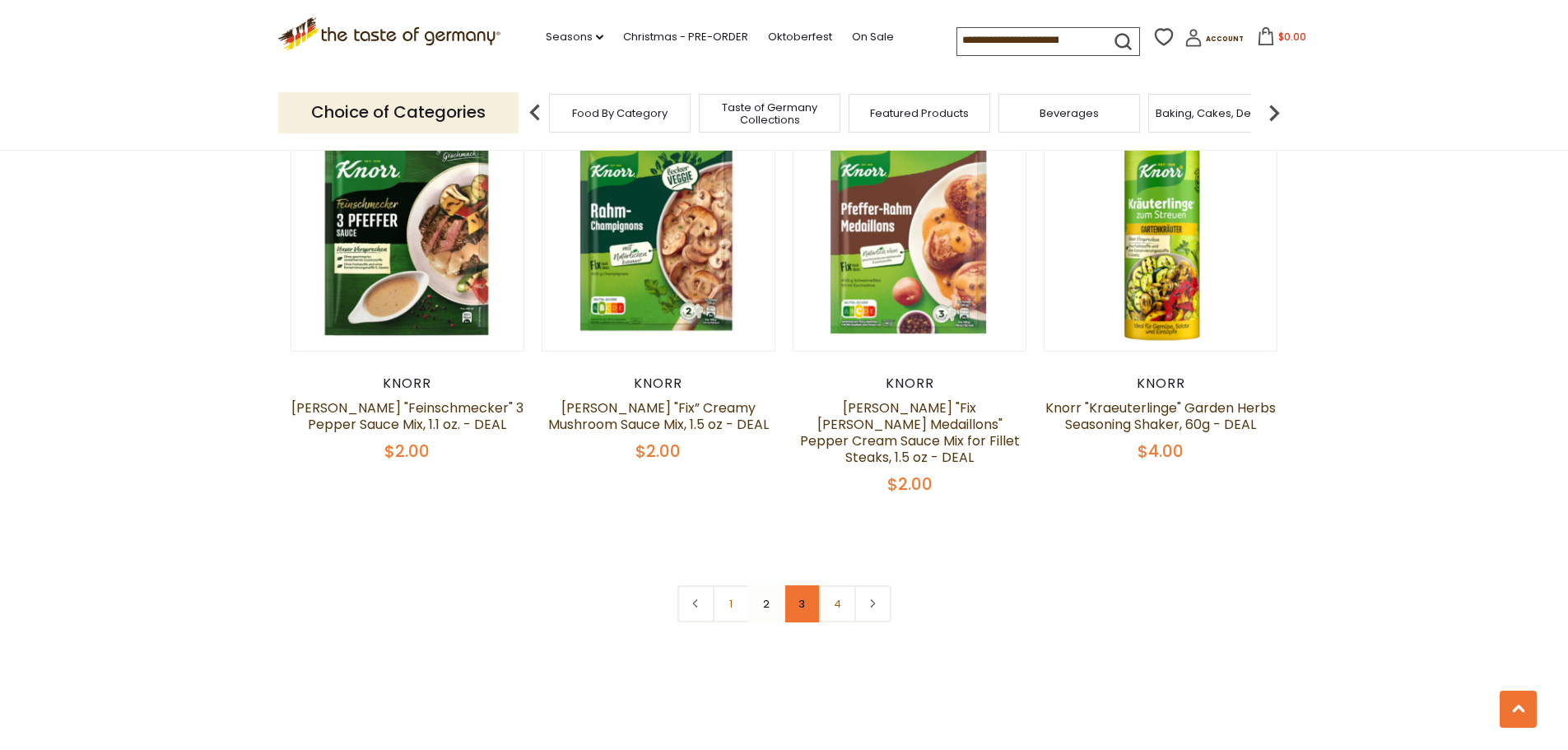
click at [800, 585] on link "3" at bounding box center [802, 604] width 37 height 37
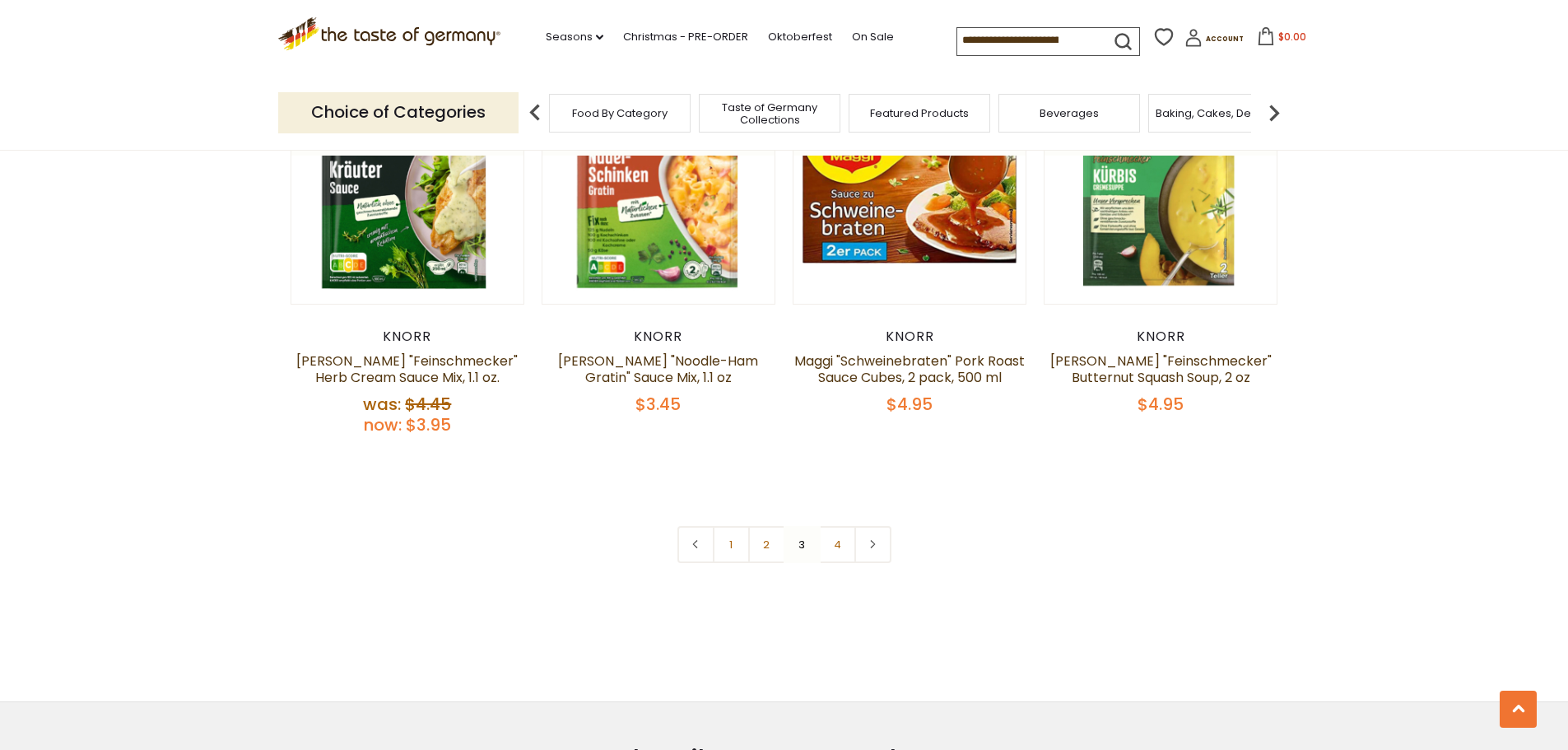
scroll to position [3508, 0]
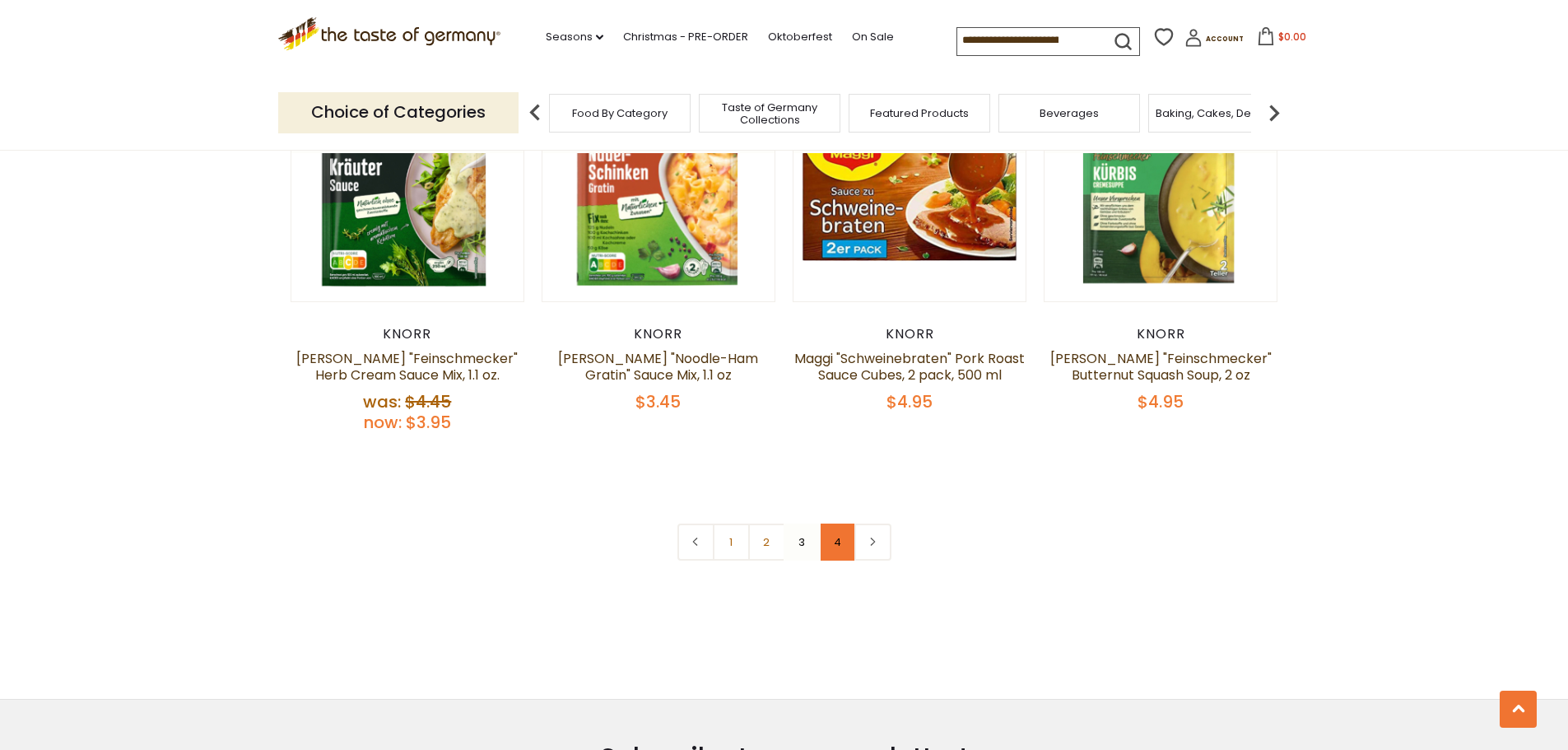
click at [828, 524] on link "4" at bounding box center [837, 542] width 37 height 37
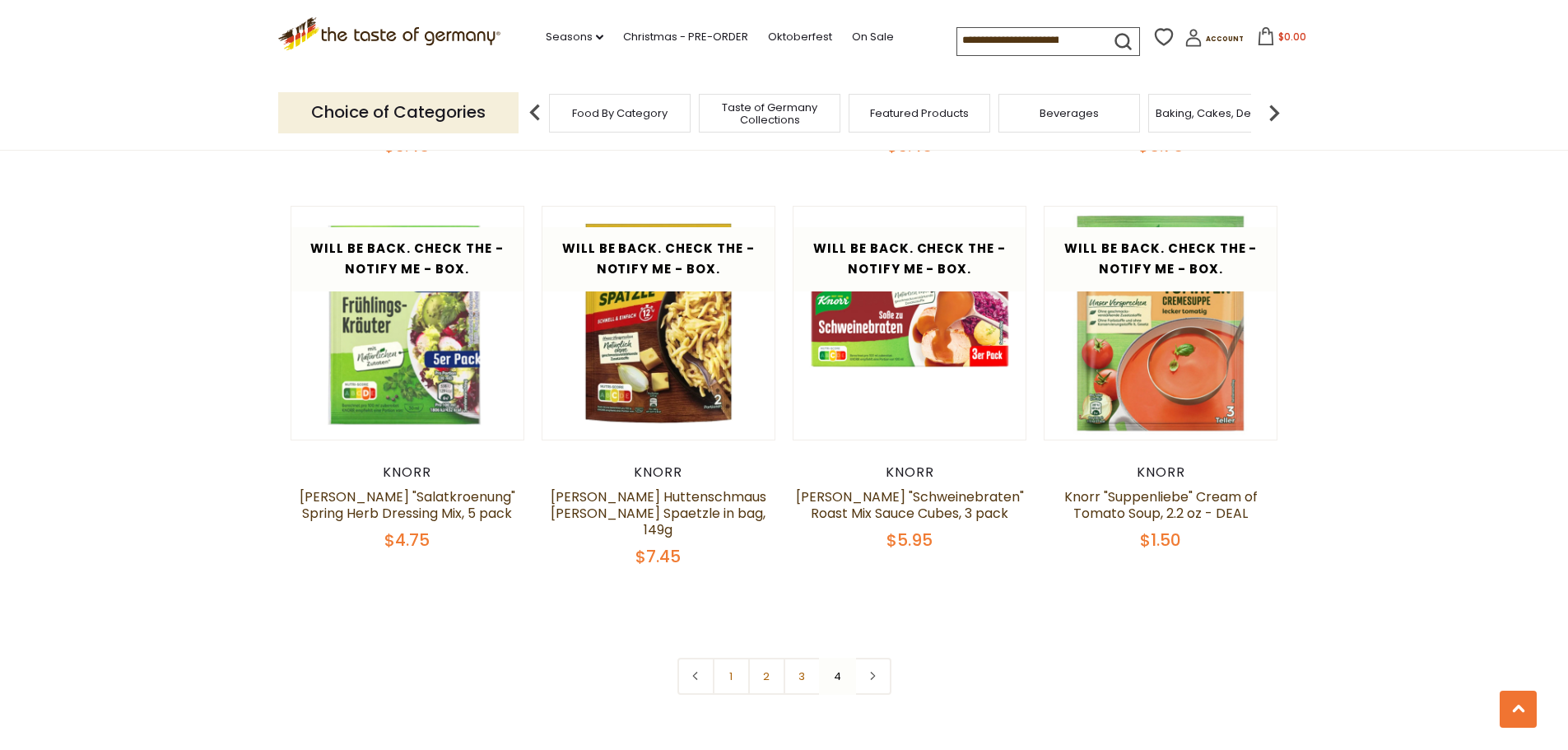
scroll to position [1285, 0]
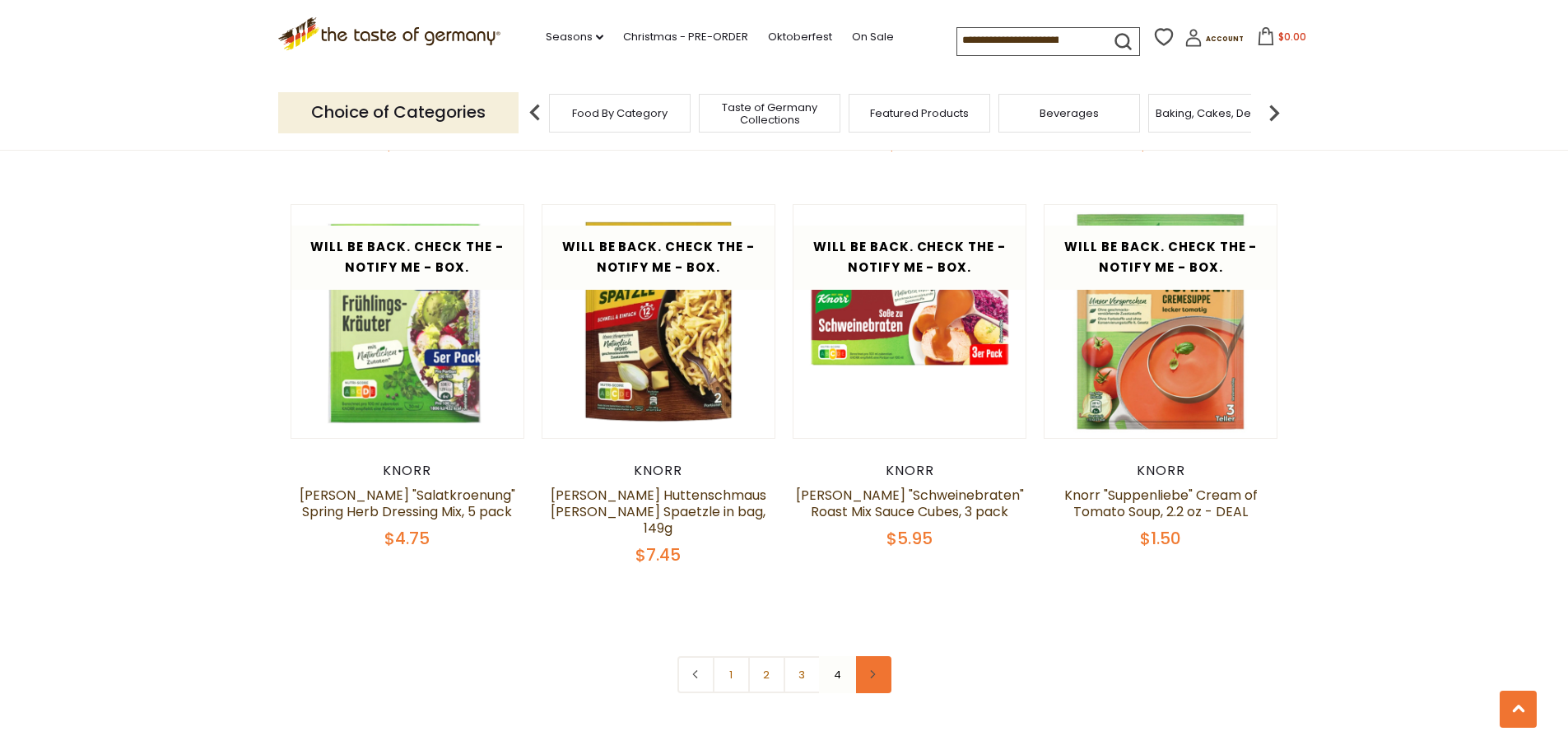
click at [873, 657] on link at bounding box center [873, 675] width 37 height 37
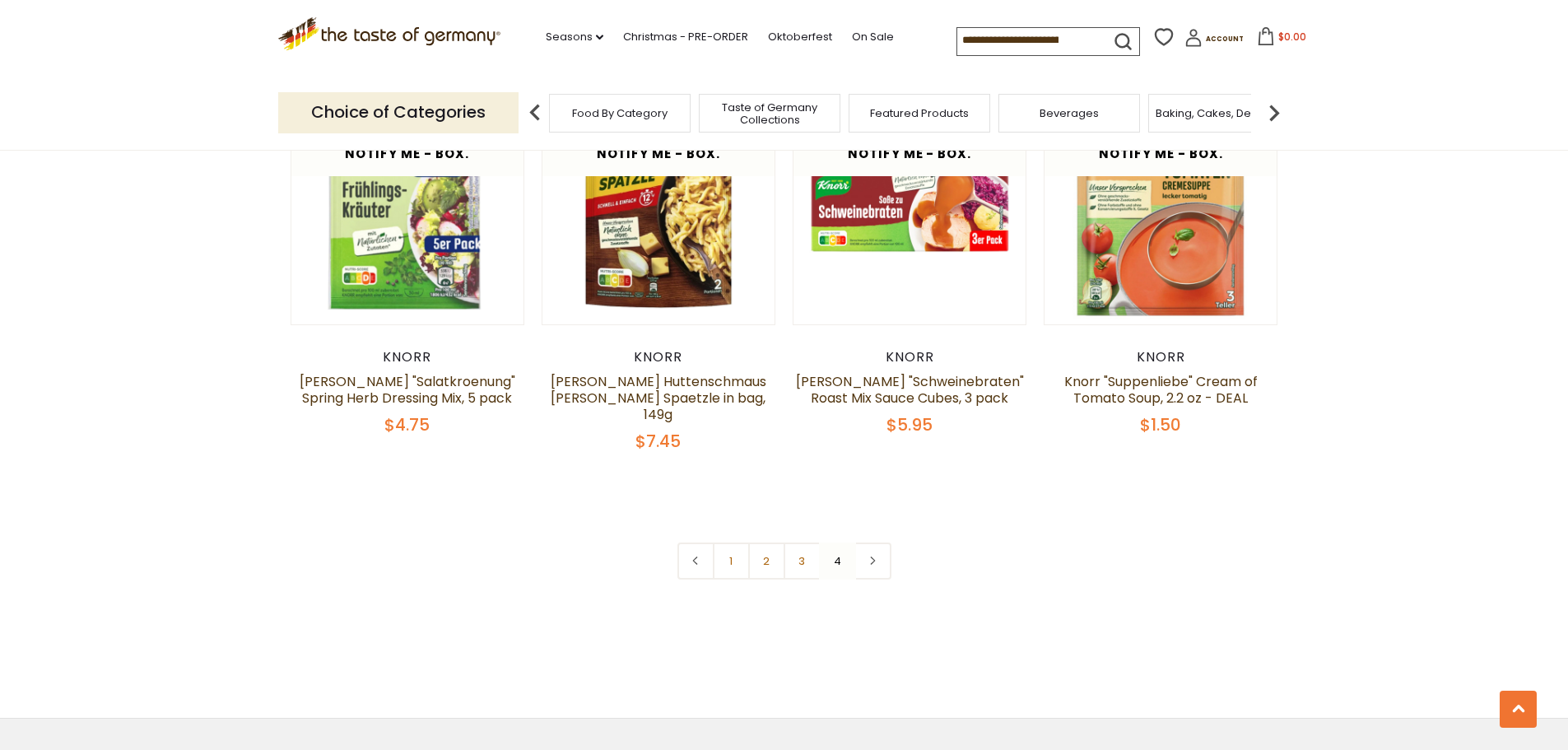
scroll to position [1400, 0]
click at [801, 542] on link "3" at bounding box center [802, 560] width 37 height 37
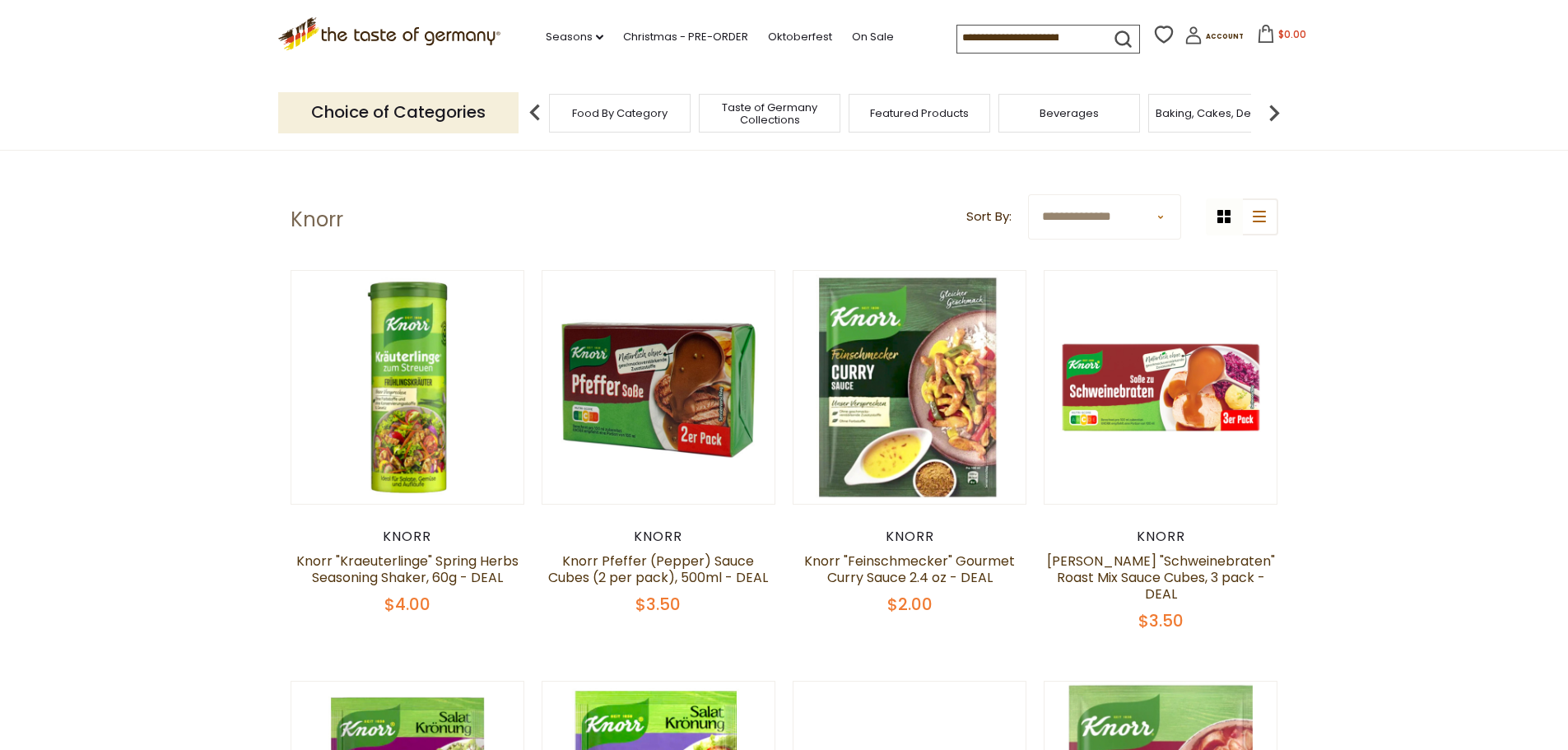
scroll to position [0, 0]
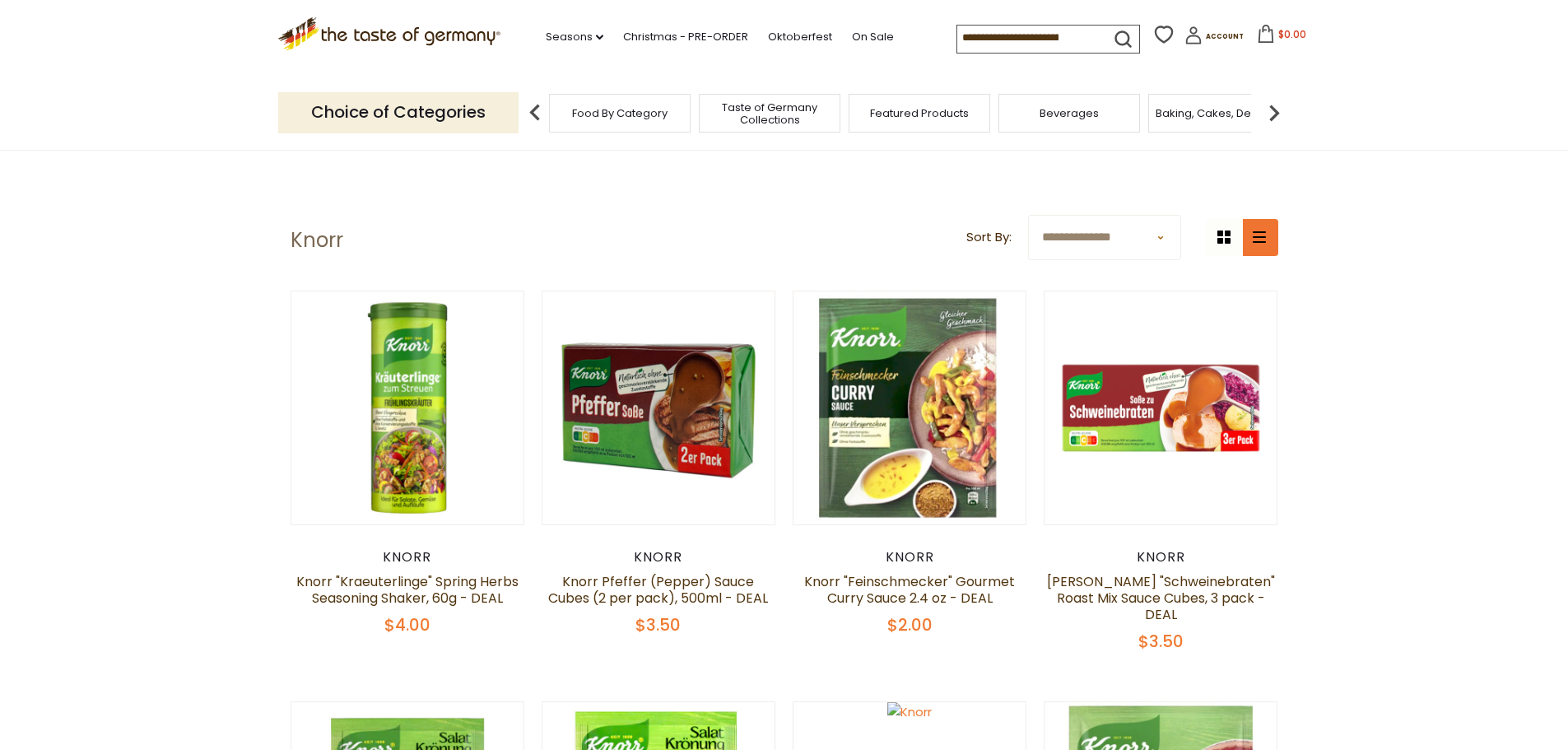
click at [1248, 231] on button "list icon" at bounding box center [1260, 238] width 37 height 37
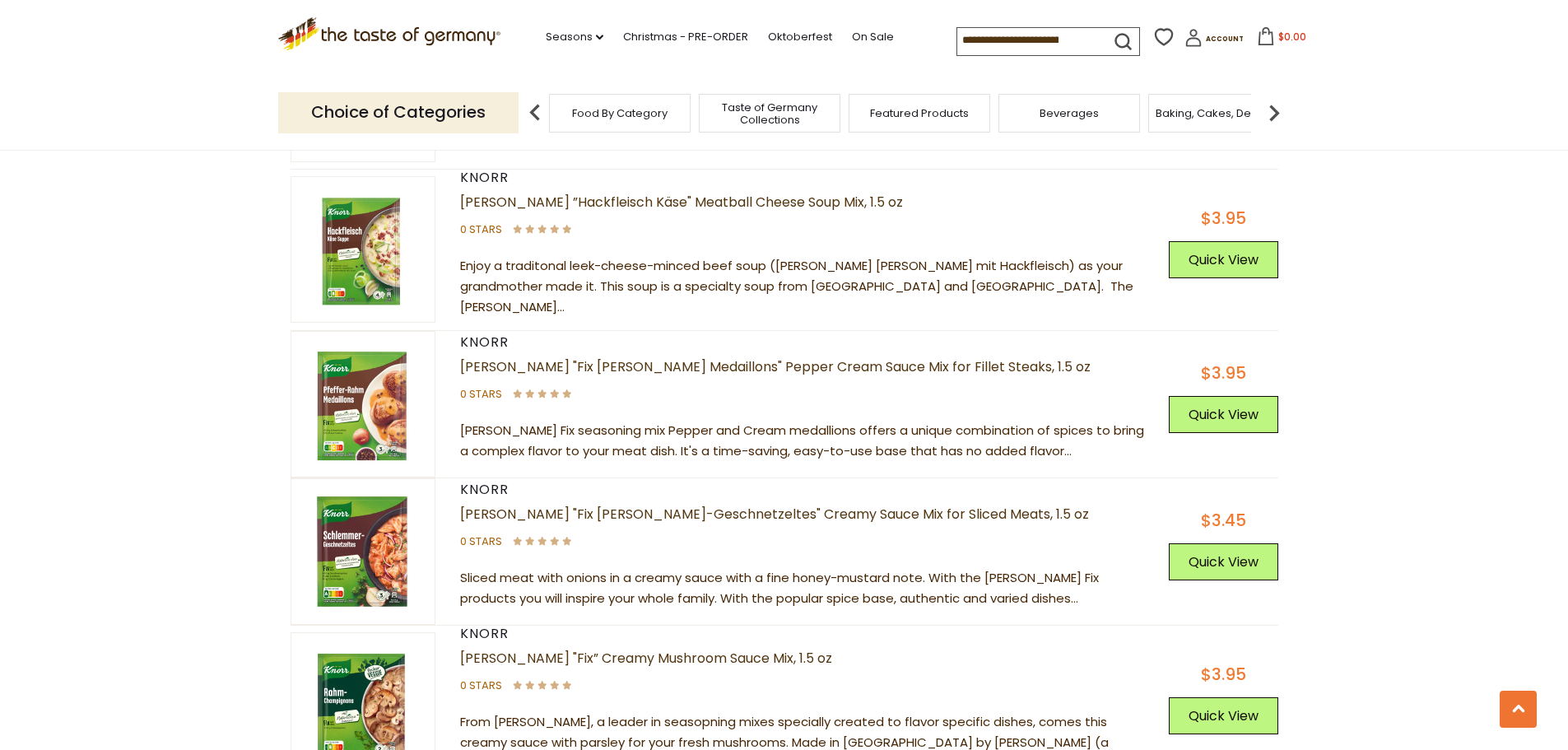
scroll to position [4200, 0]
